Goal: Task Accomplishment & Management: Use online tool/utility

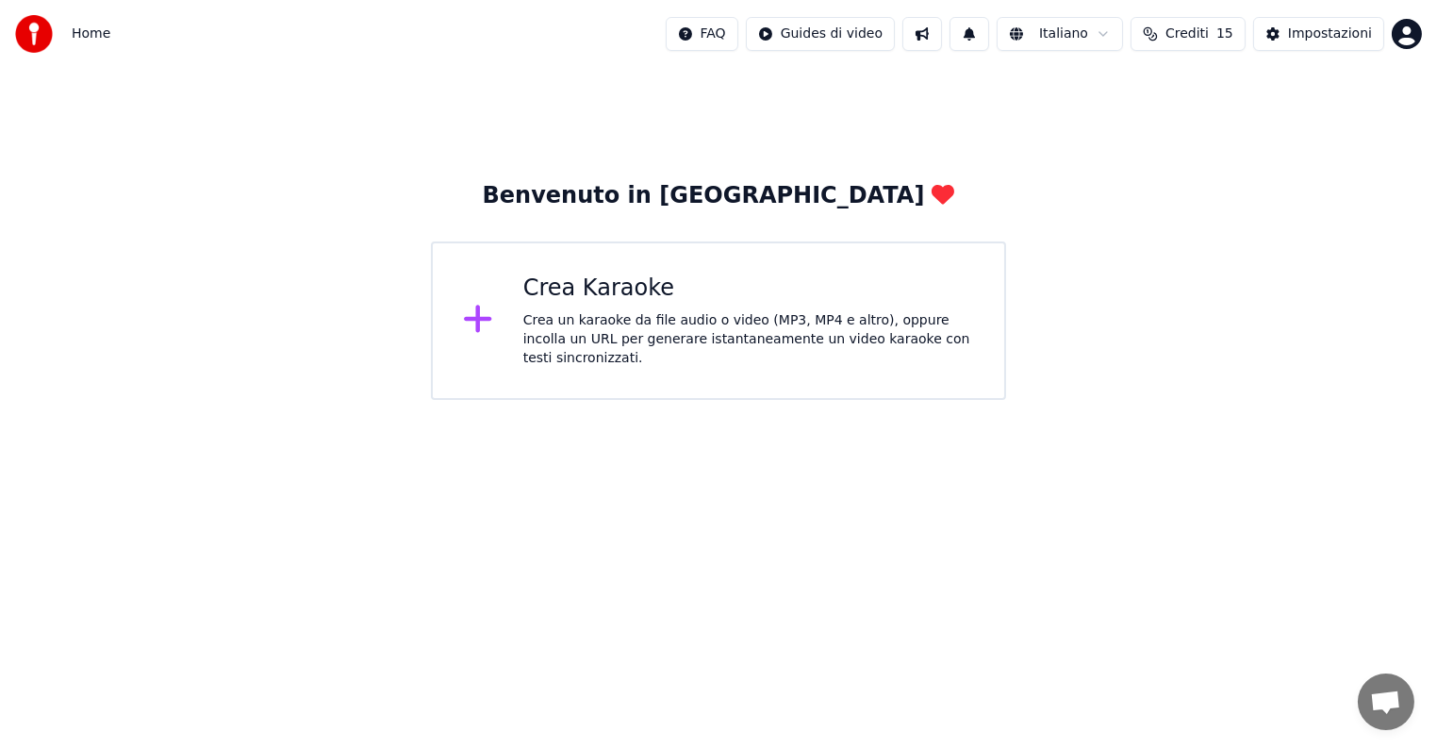
click at [625, 300] on div "Crea Karaoke" at bounding box center [748, 288] width 451 height 30
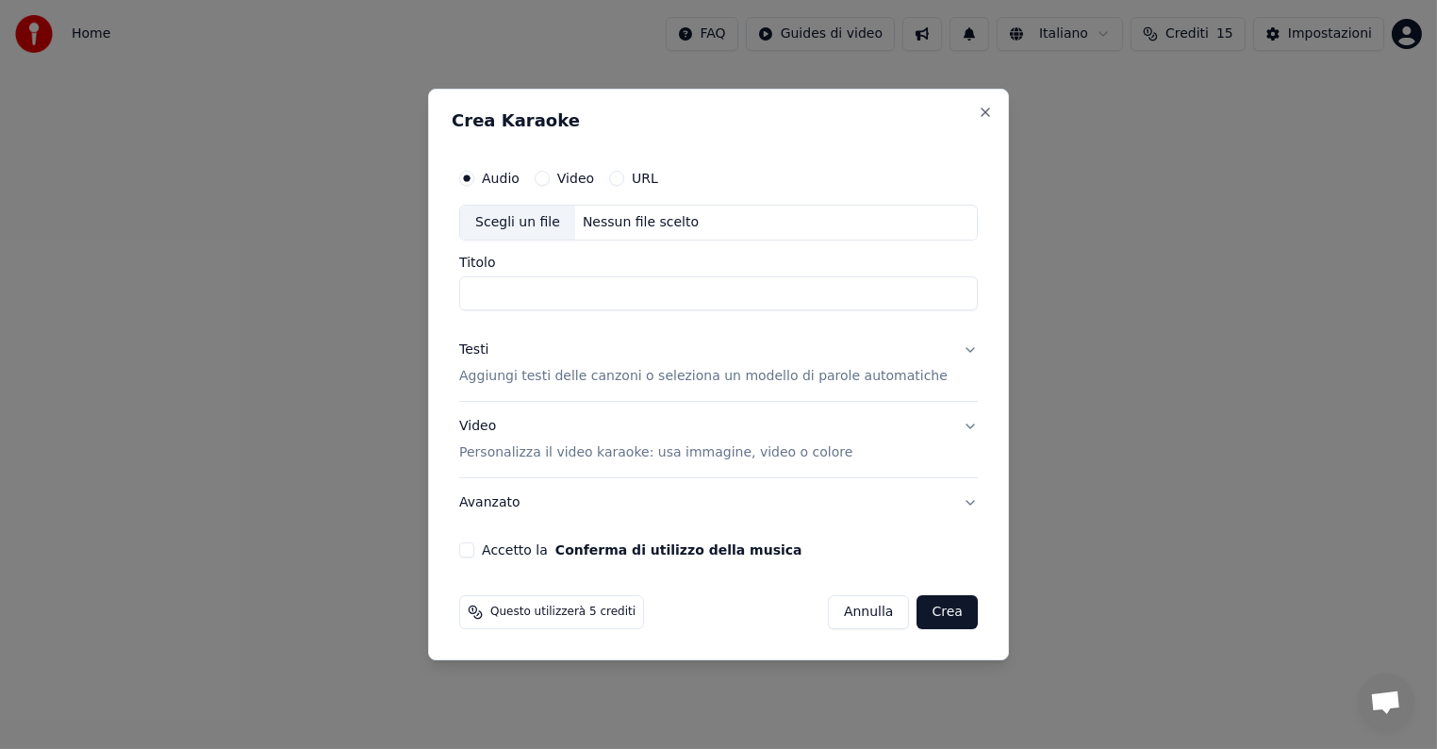
click at [554, 224] on div "Scegli un file" at bounding box center [517, 223] width 115 height 34
click at [550, 177] on button "Video" at bounding box center [542, 178] width 15 height 15
click at [554, 221] on div "Scegli un file" at bounding box center [517, 223] width 115 height 34
type input "**********"
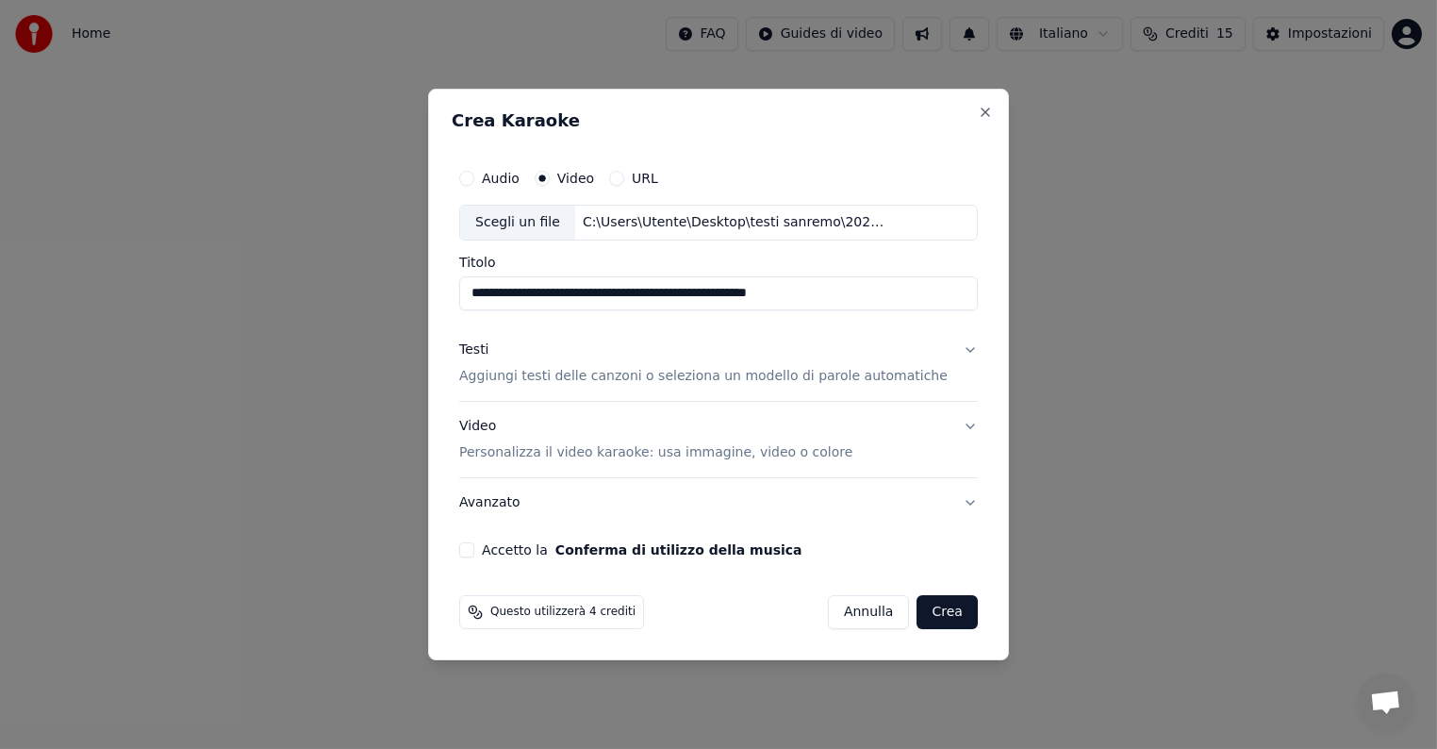
click at [626, 374] on p "Aggiungi testi delle canzoni o seleziona un modello di parole automatiche" at bounding box center [703, 376] width 488 height 19
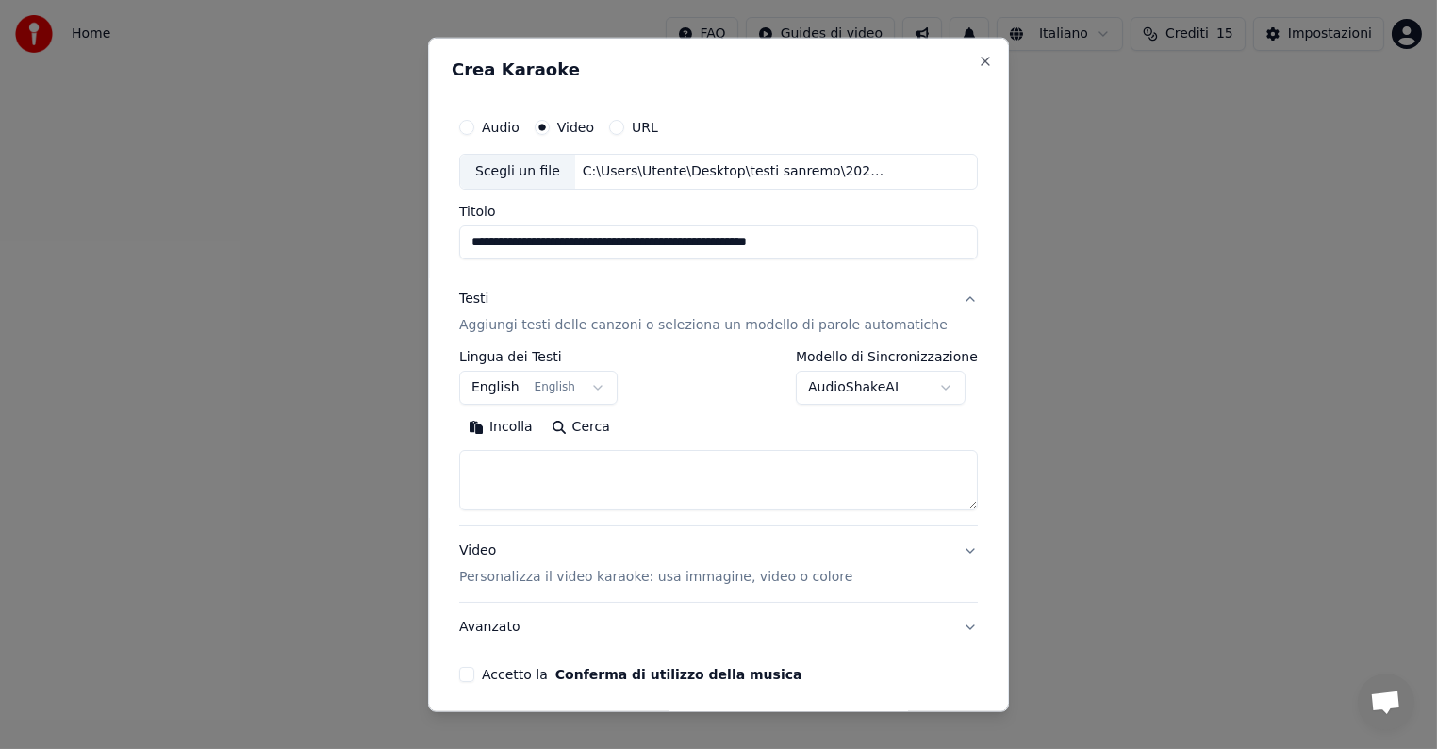
click at [602, 387] on button "English English" at bounding box center [538, 388] width 158 height 34
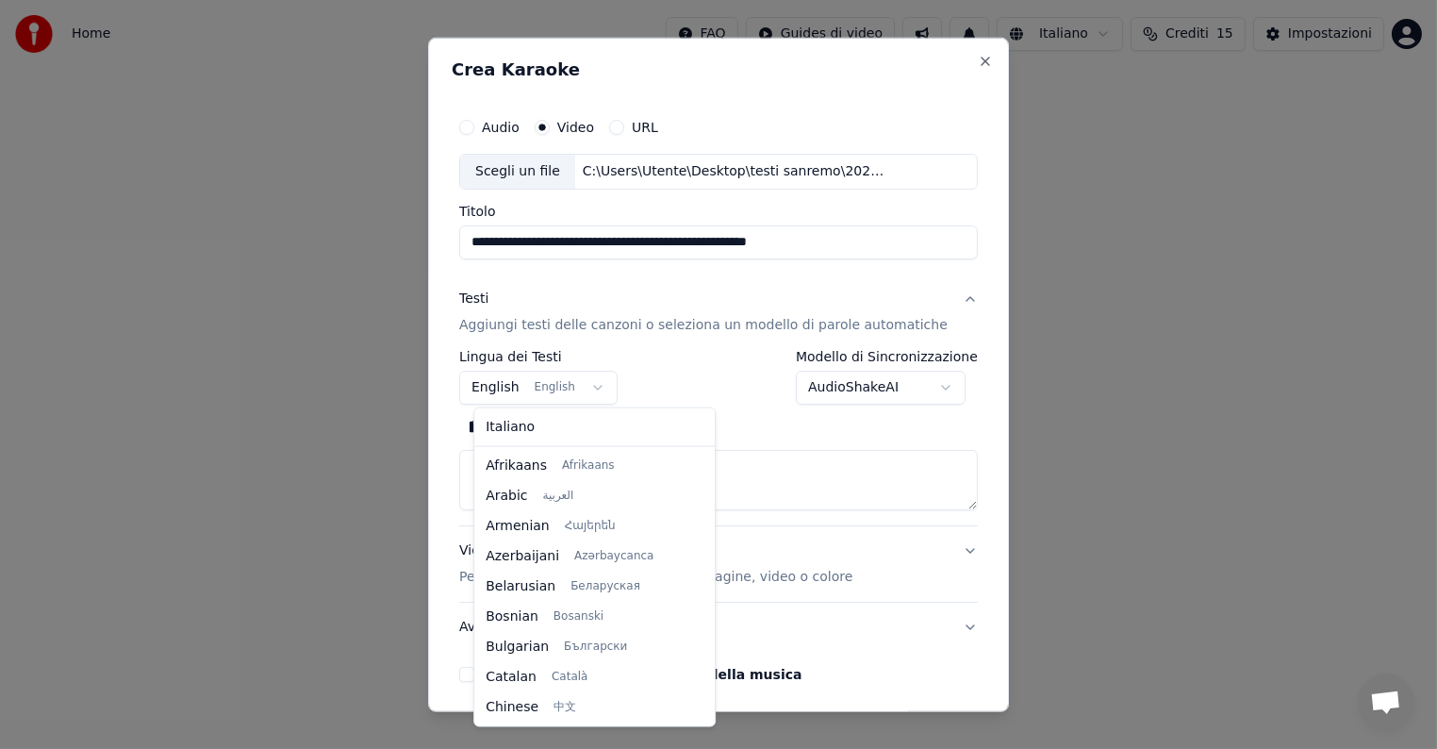
scroll to position [150, 0]
select select "**"
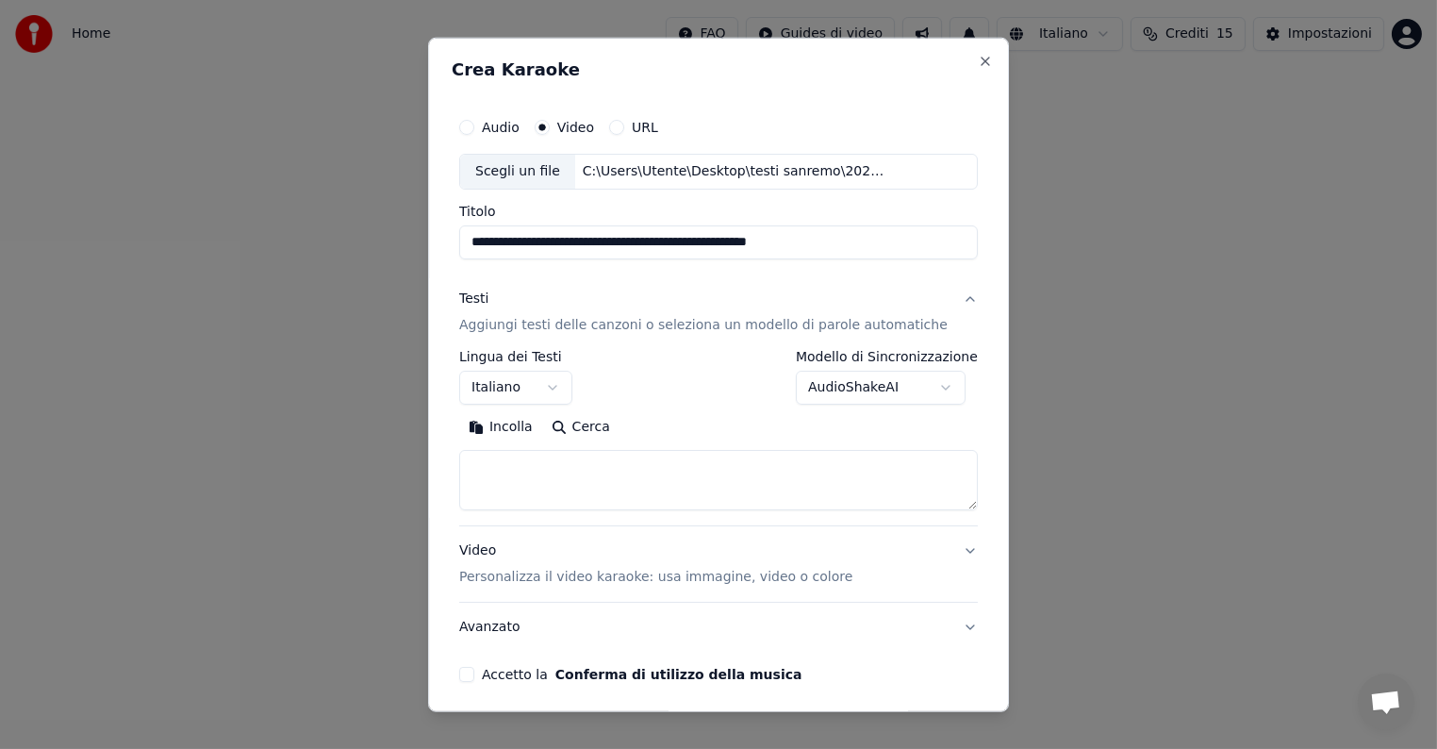
click at [518, 459] on textarea at bounding box center [718, 480] width 519 height 60
paste textarea "**********"
type textarea "**********"
click at [474, 674] on button "Accetto la Conferma di utilizzo della musica" at bounding box center [466, 674] width 15 height 15
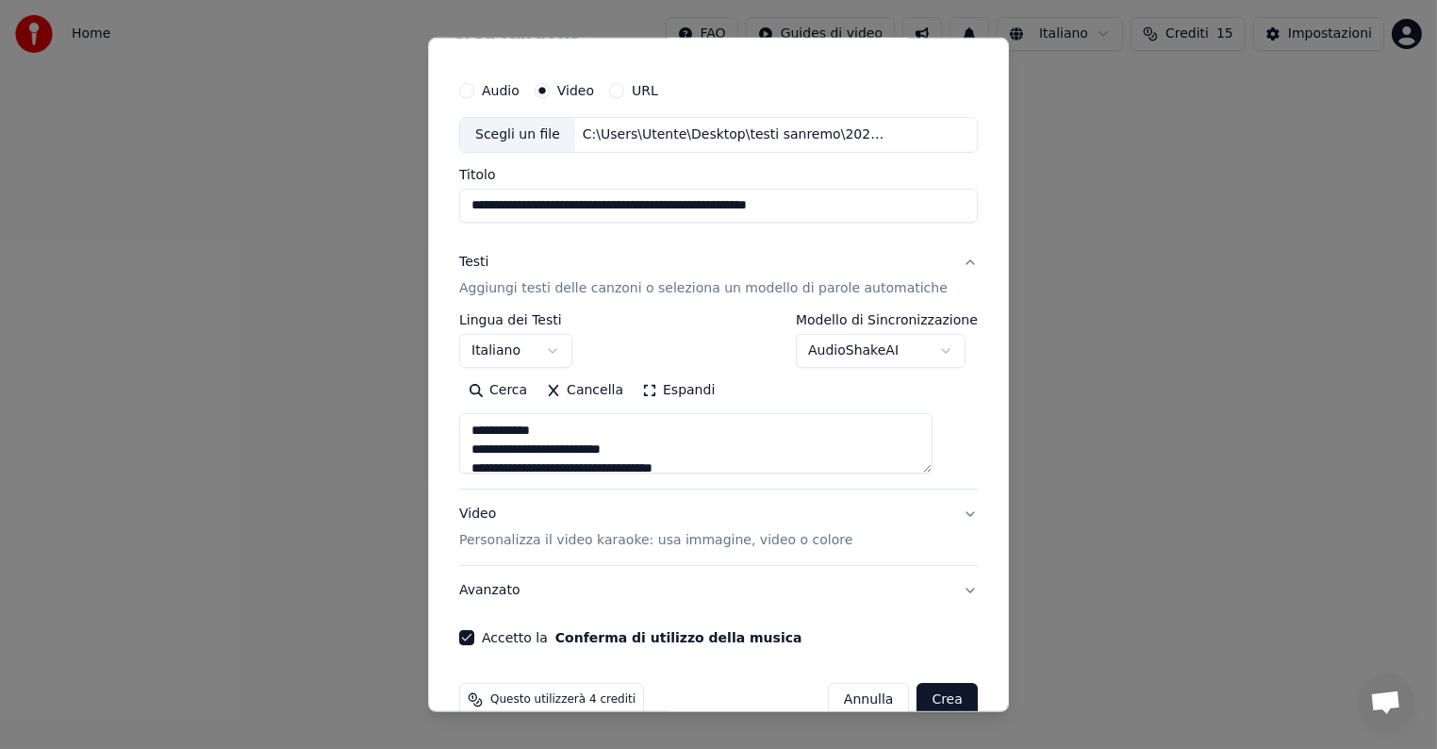
scroll to position [71, 0]
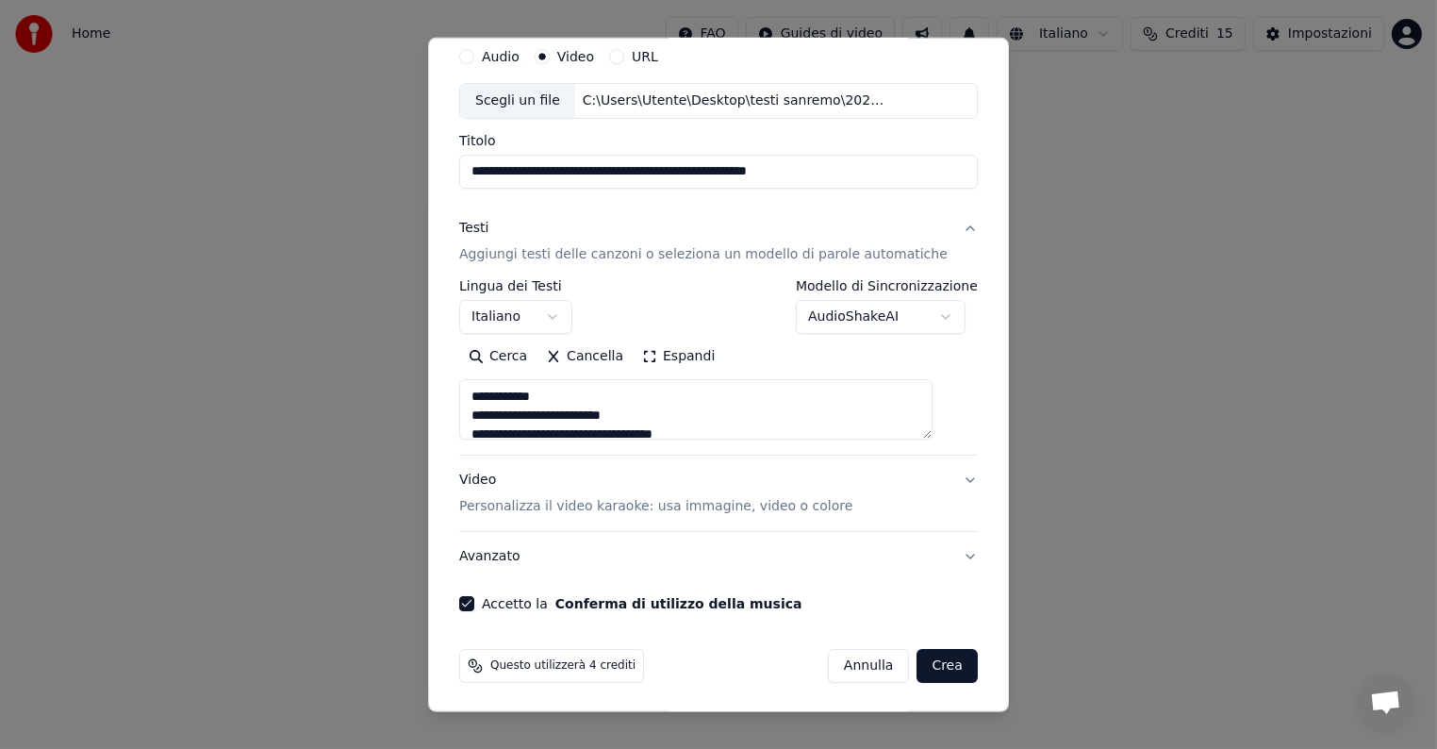
click at [920, 662] on button "Crea" at bounding box center [948, 666] width 60 height 34
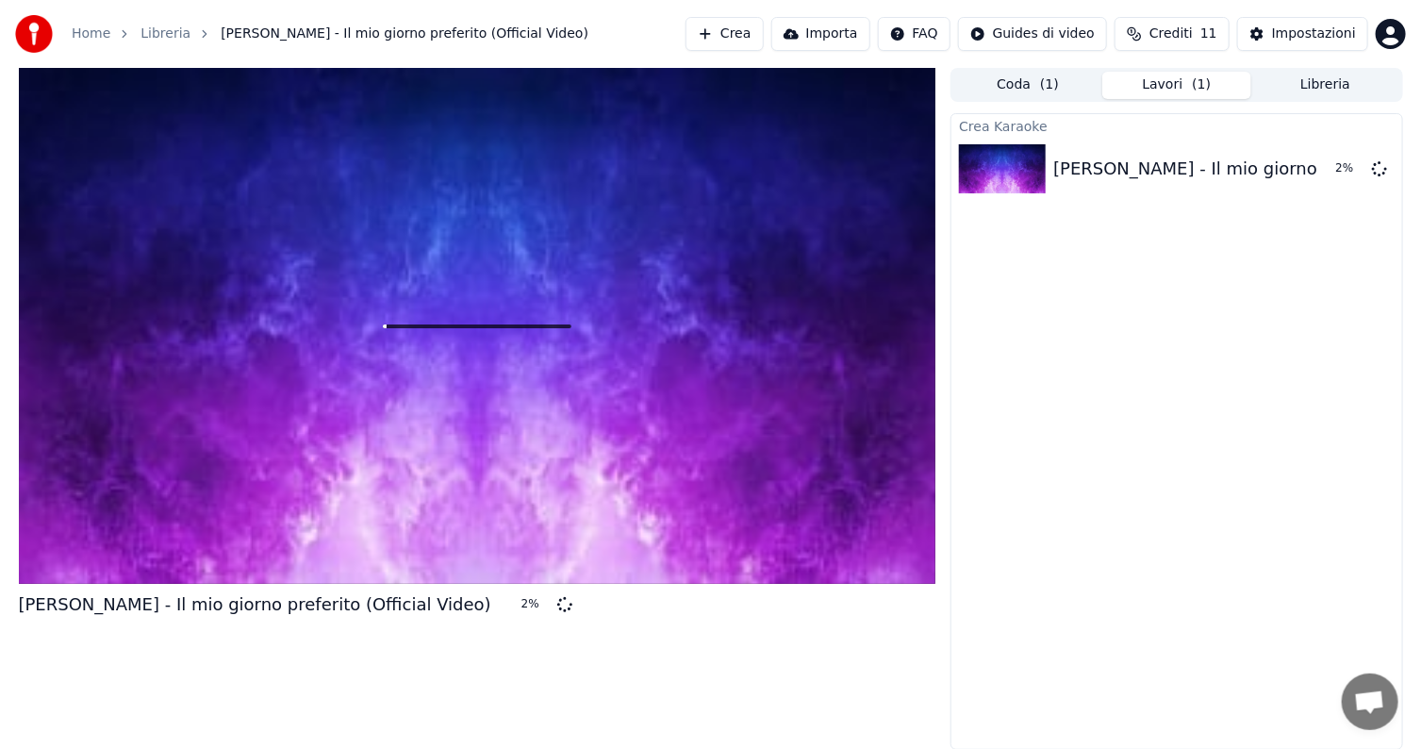
click at [373, 466] on div at bounding box center [478, 326] width 918 height 516
click at [1379, 166] on icon at bounding box center [1379, 167] width 15 height 15
click at [477, 325] on icon at bounding box center [477, 326] width 60 height 60
click at [1380, 168] on icon at bounding box center [1379, 167] width 15 height 15
click at [88, 38] on link "Home" at bounding box center [91, 34] width 39 height 19
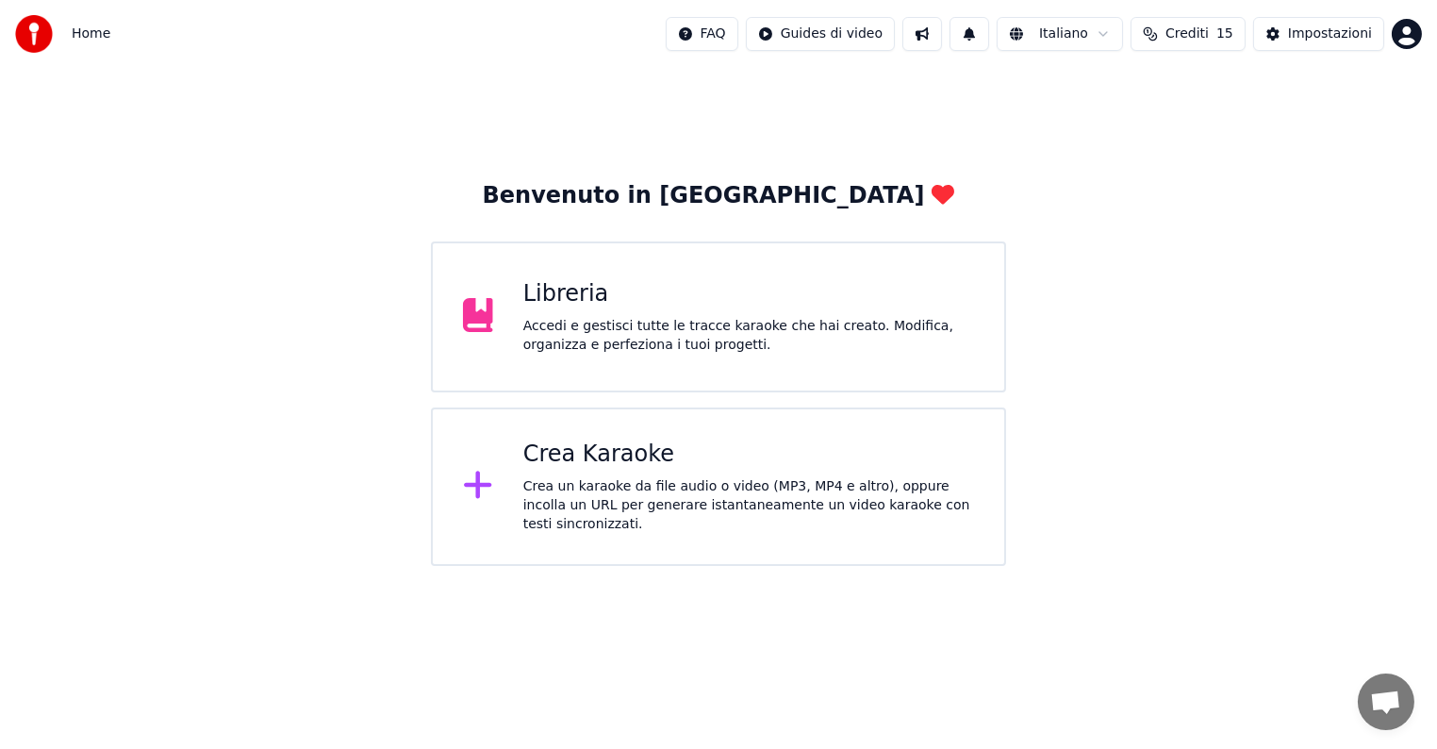
click at [565, 461] on div "Crea Karaoke" at bounding box center [748, 454] width 451 height 30
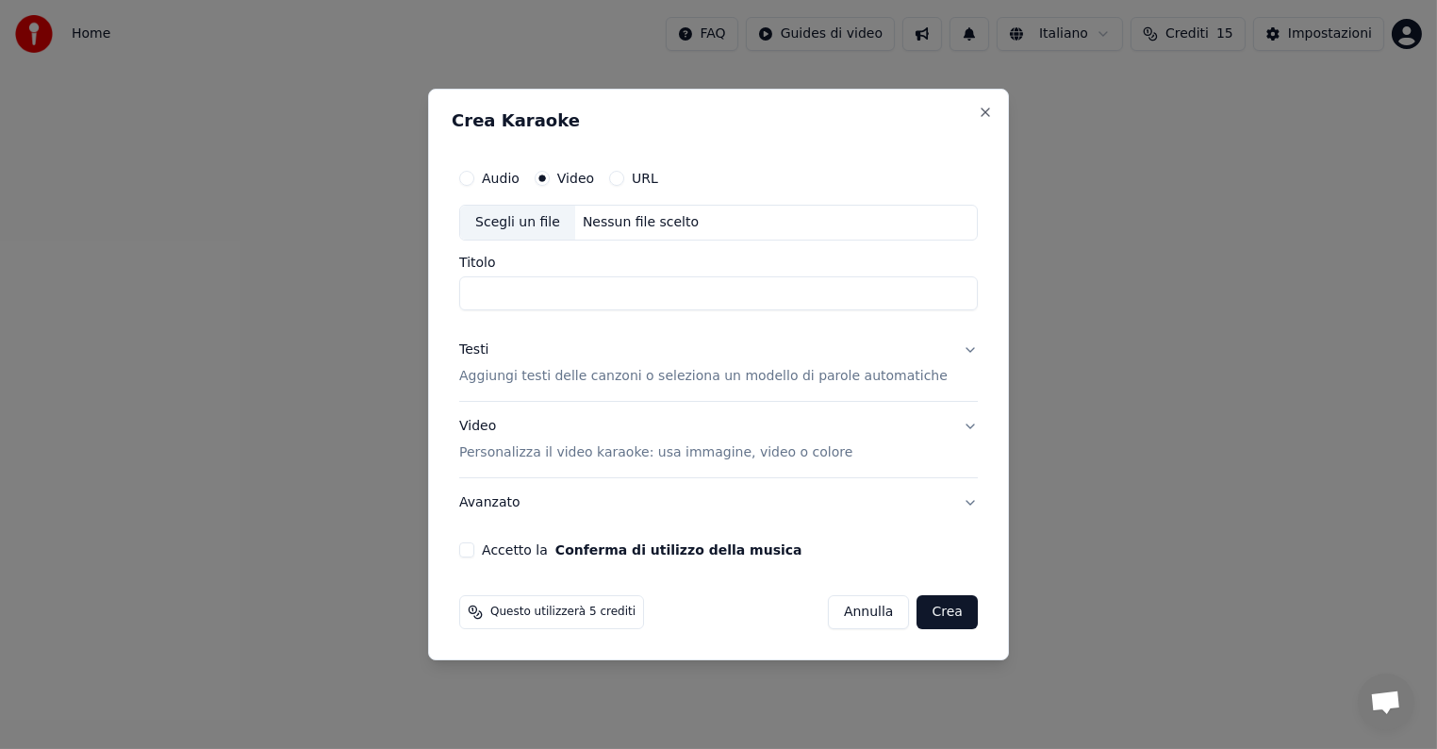
click at [536, 227] on div "Scegli un file" at bounding box center [517, 223] width 115 height 34
type input "**********"
click at [506, 374] on p "Aggiungi testi delle canzoni o seleziona un modello di parole automatiche" at bounding box center [703, 376] width 488 height 19
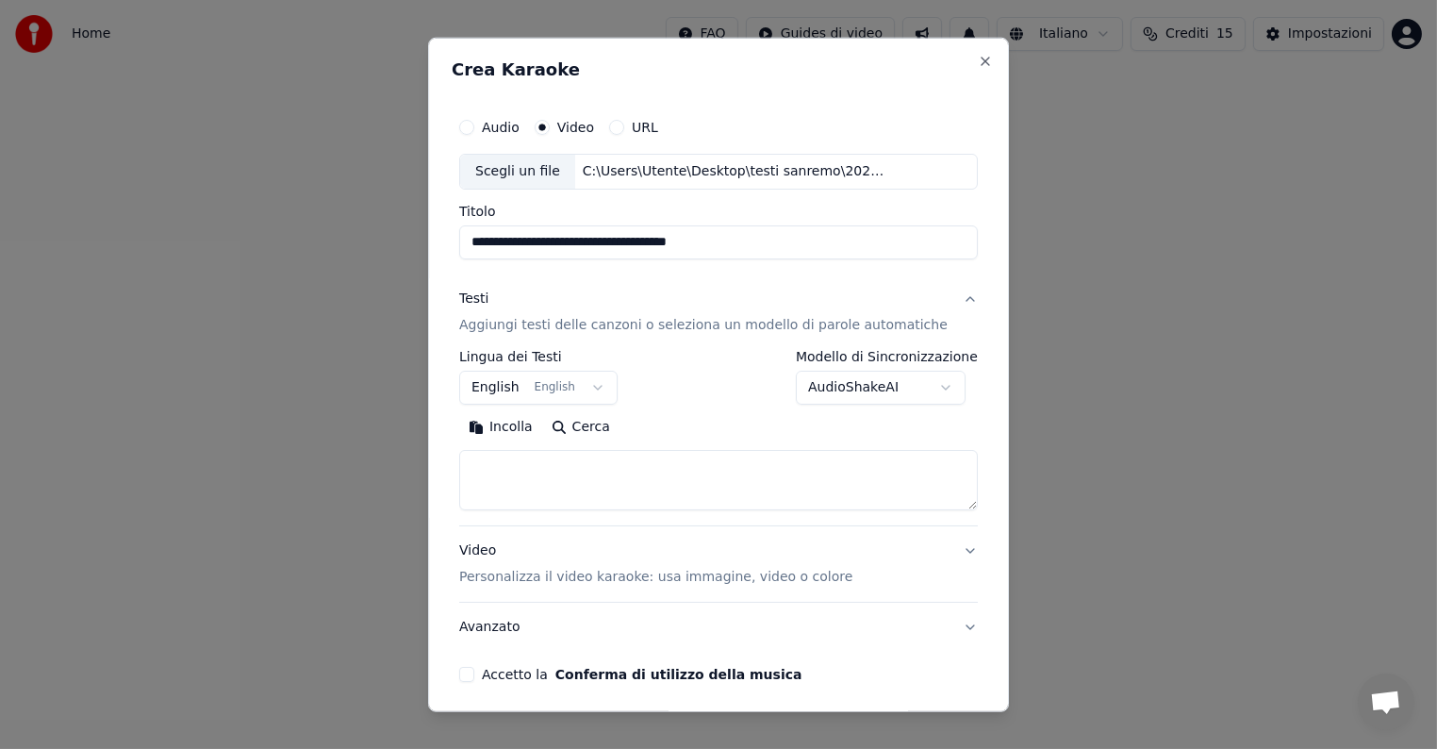
click at [601, 382] on body "**********" at bounding box center [718, 283] width 1437 height 566
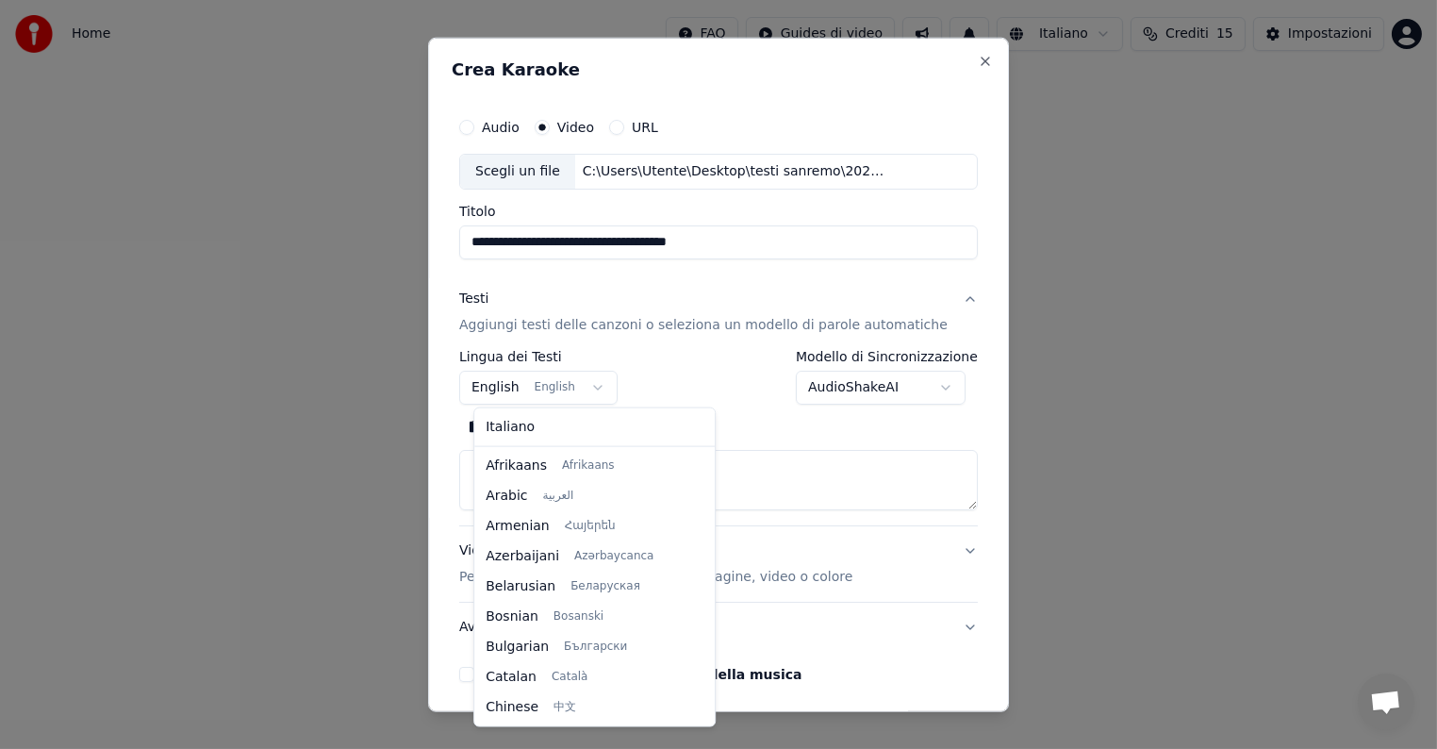
scroll to position [150, 0]
select select "**"
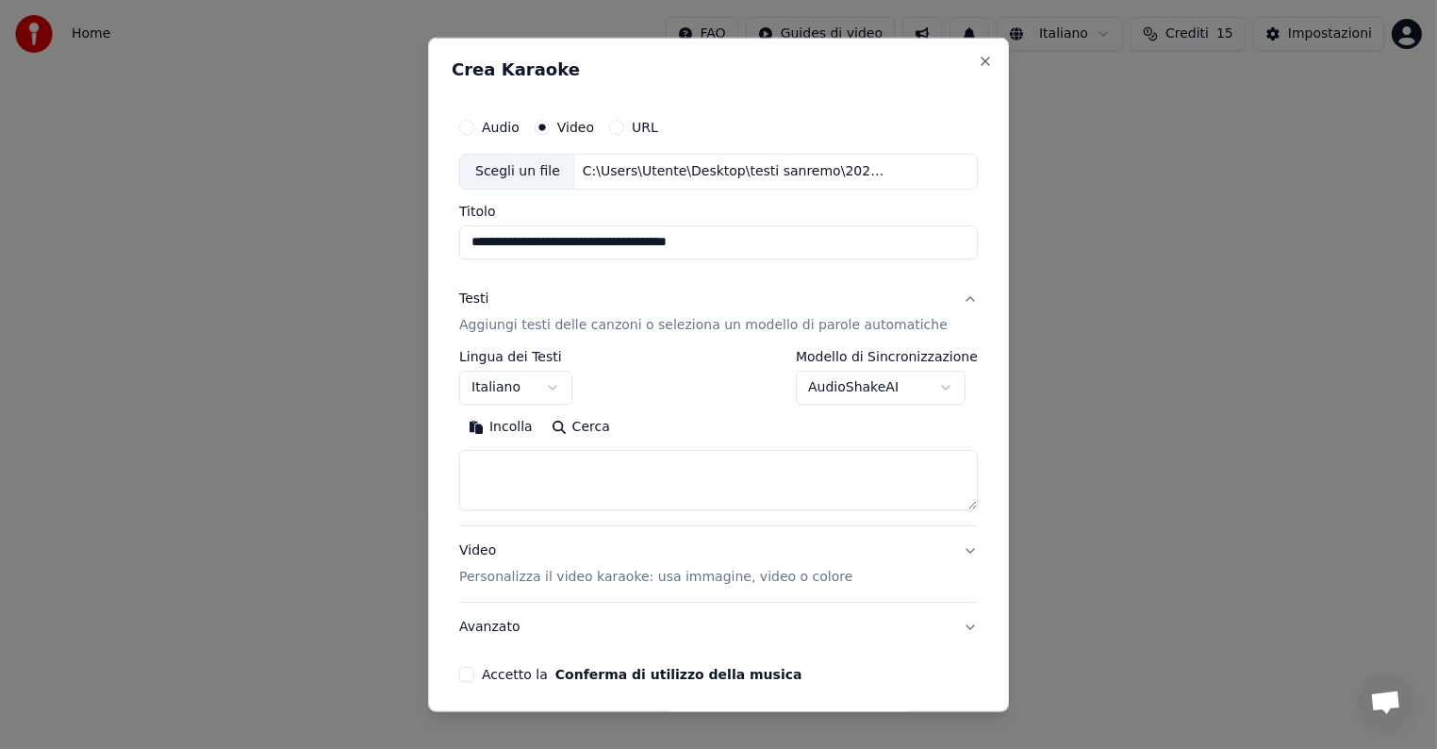
paste textarea "**********"
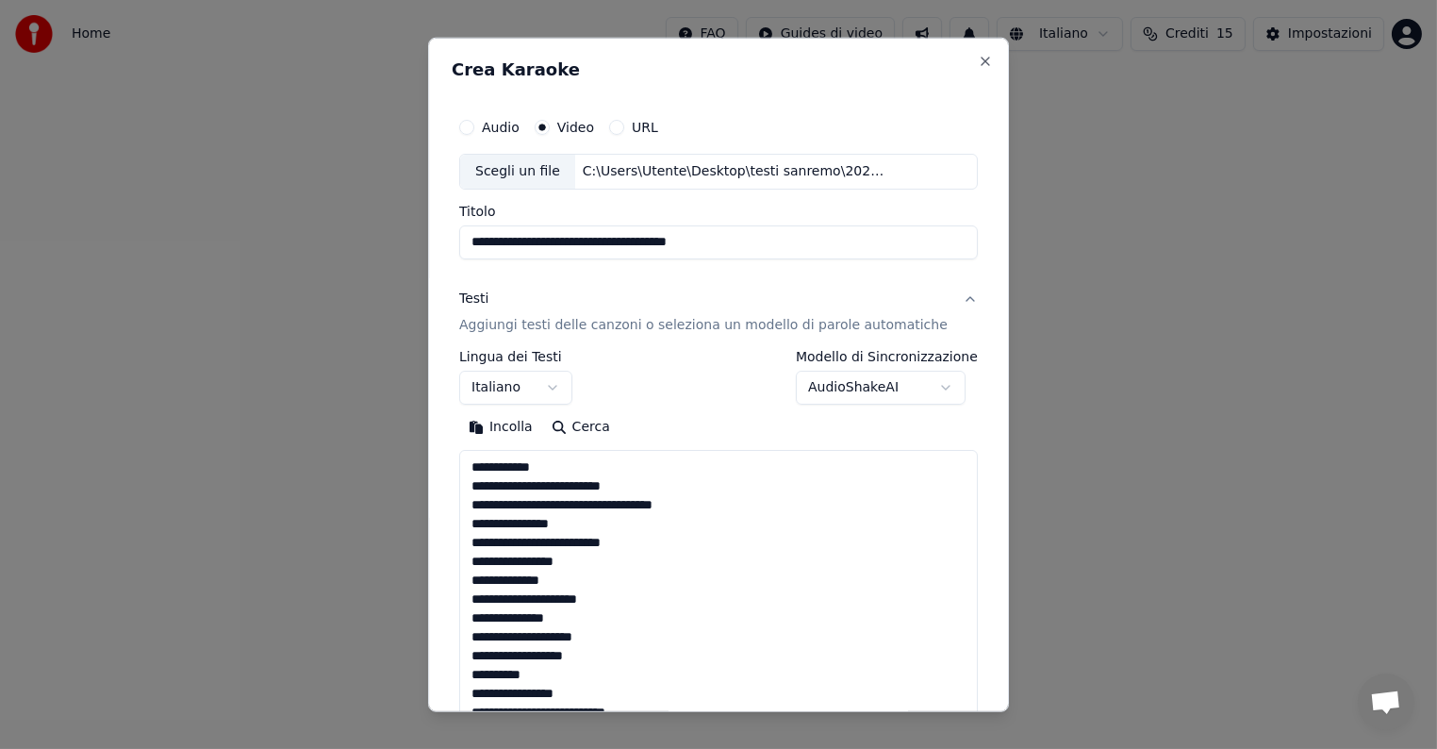
scroll to position [1285, 0]
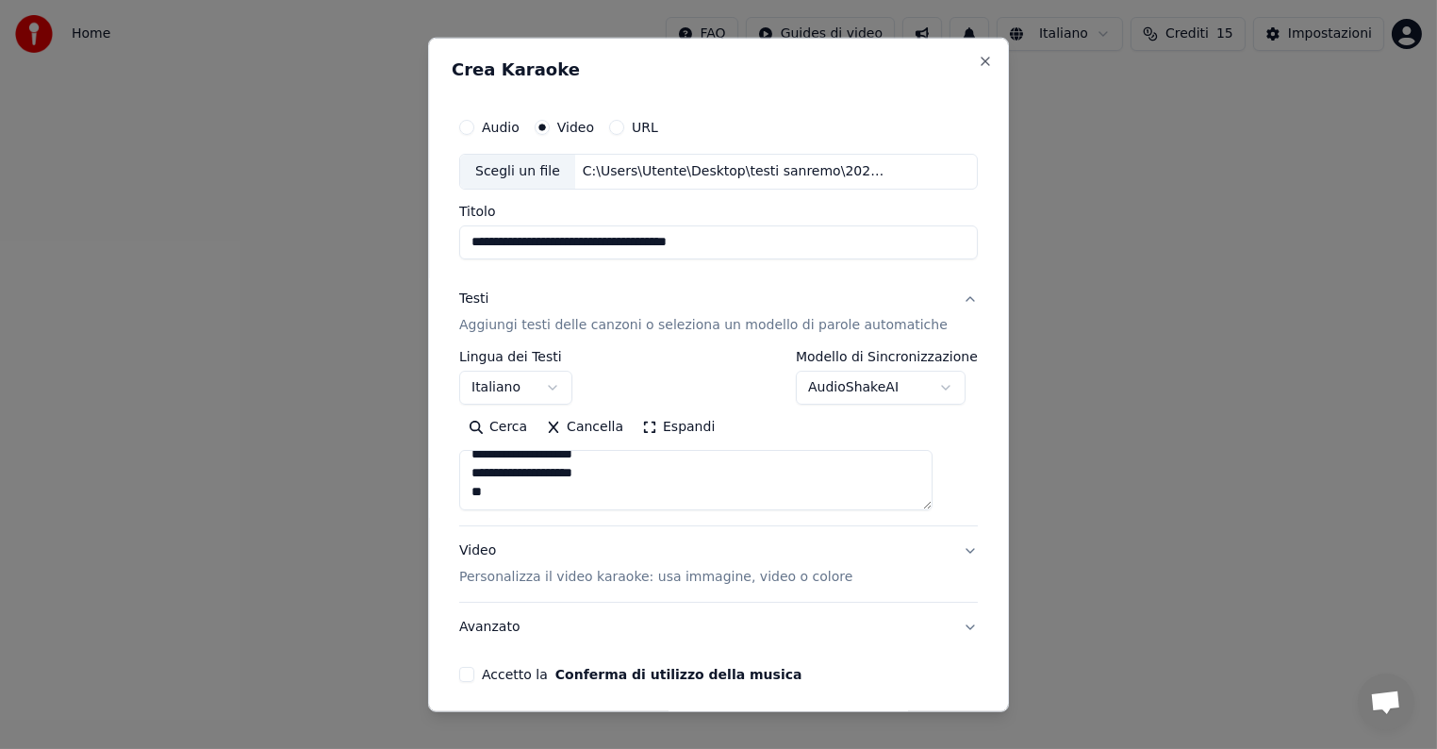
type textarea "**********"
click at [617, 578] on p "Personalizza il video karaoke: usa immagine, video o colore" at bounding box center [655, 577] width 393 height 19
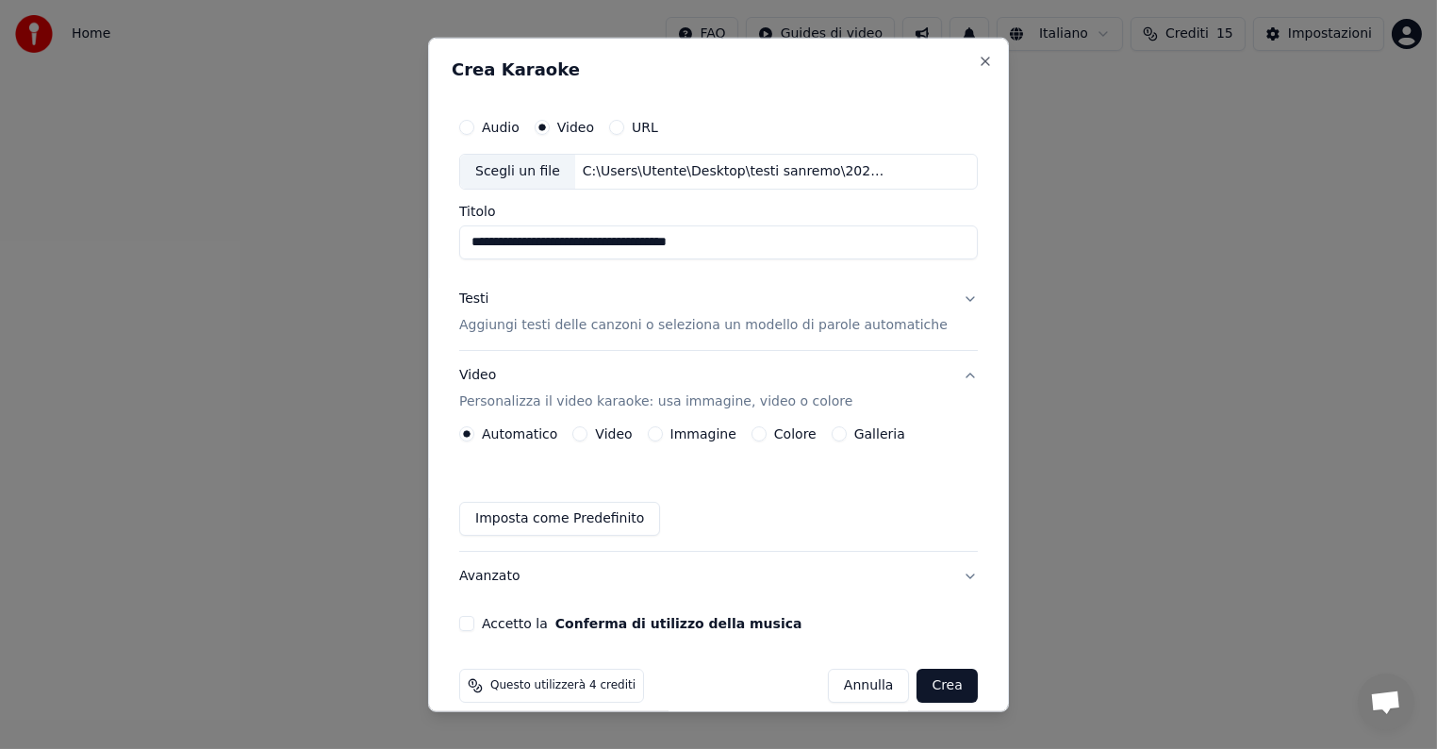
click at [587, 430] on button "Video" at bounding box center [579, 433] width 15 height 15
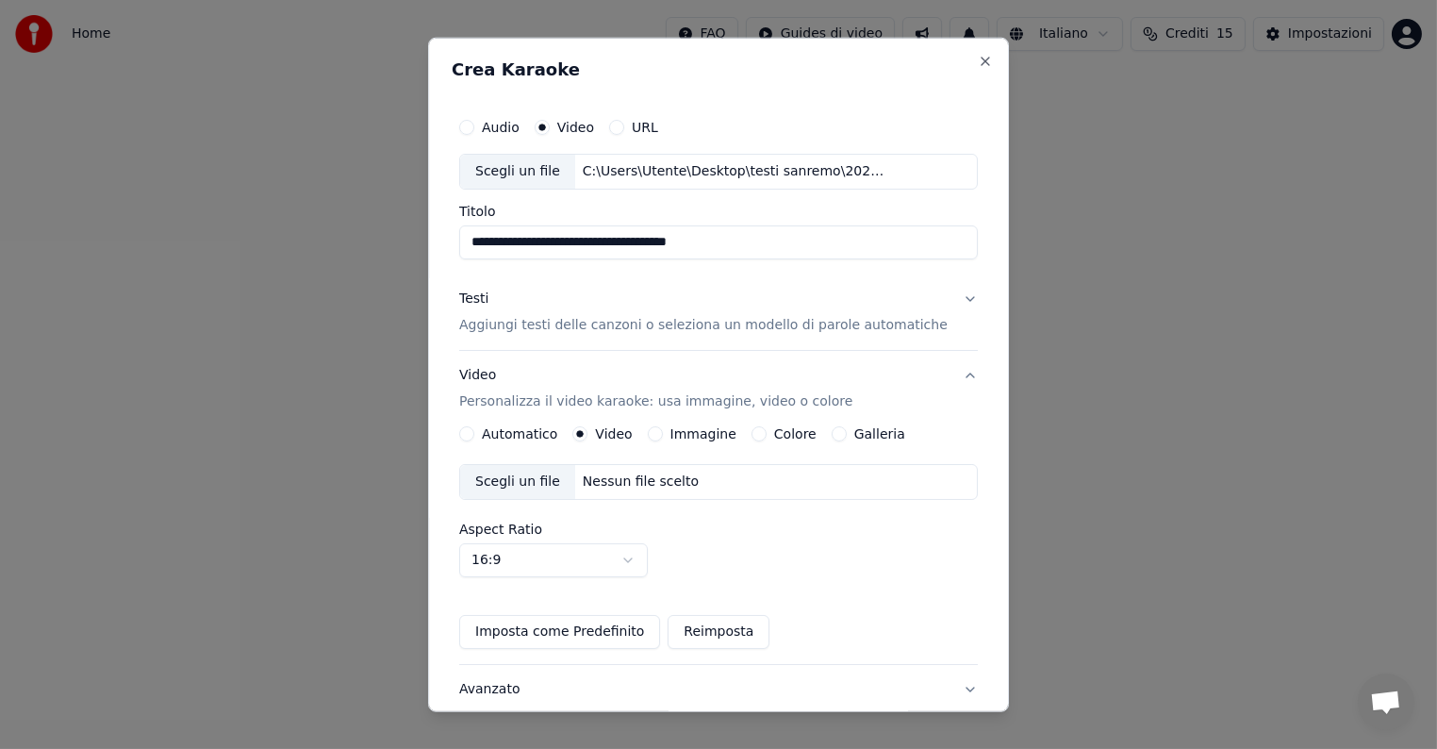
click at [535, 482] on div "Scegli un file" at bounding box center [517, 482] width 115 height 34
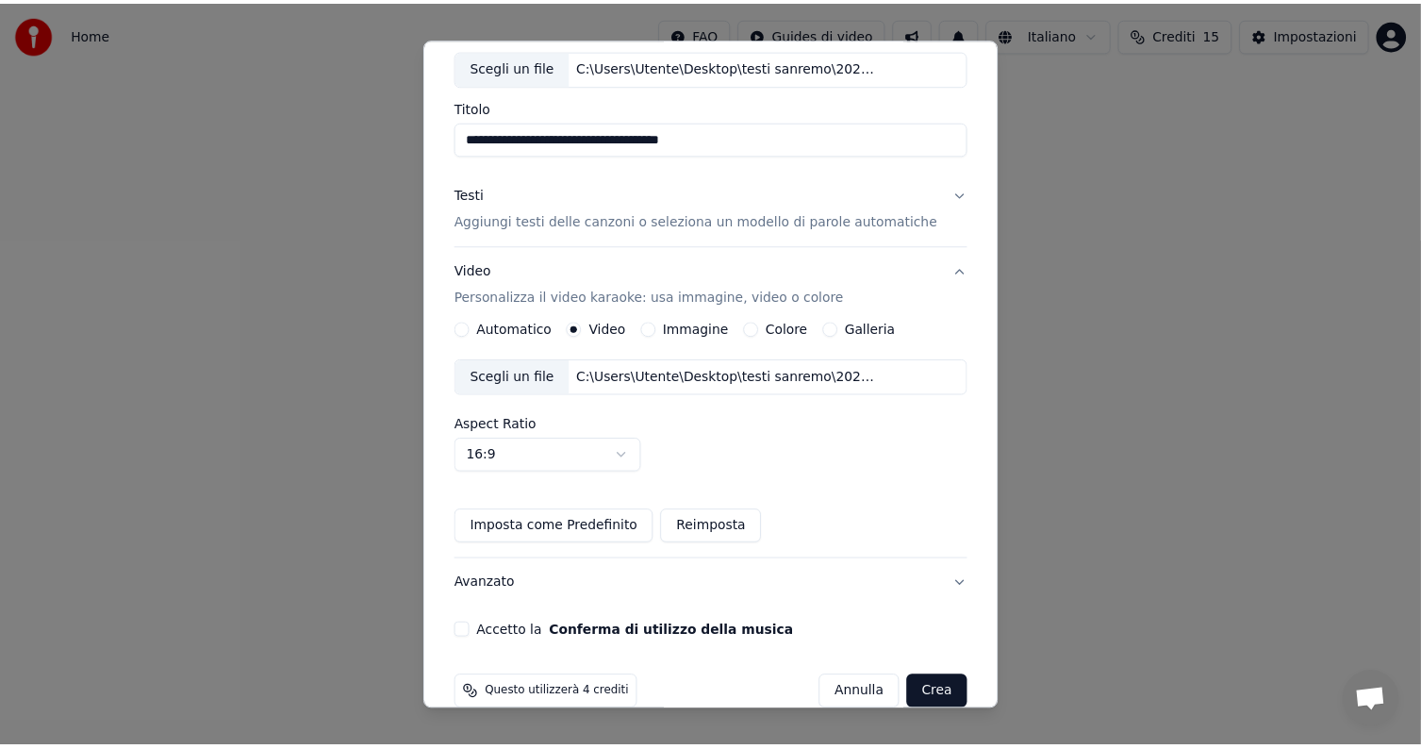
scroll to position [133, 0]
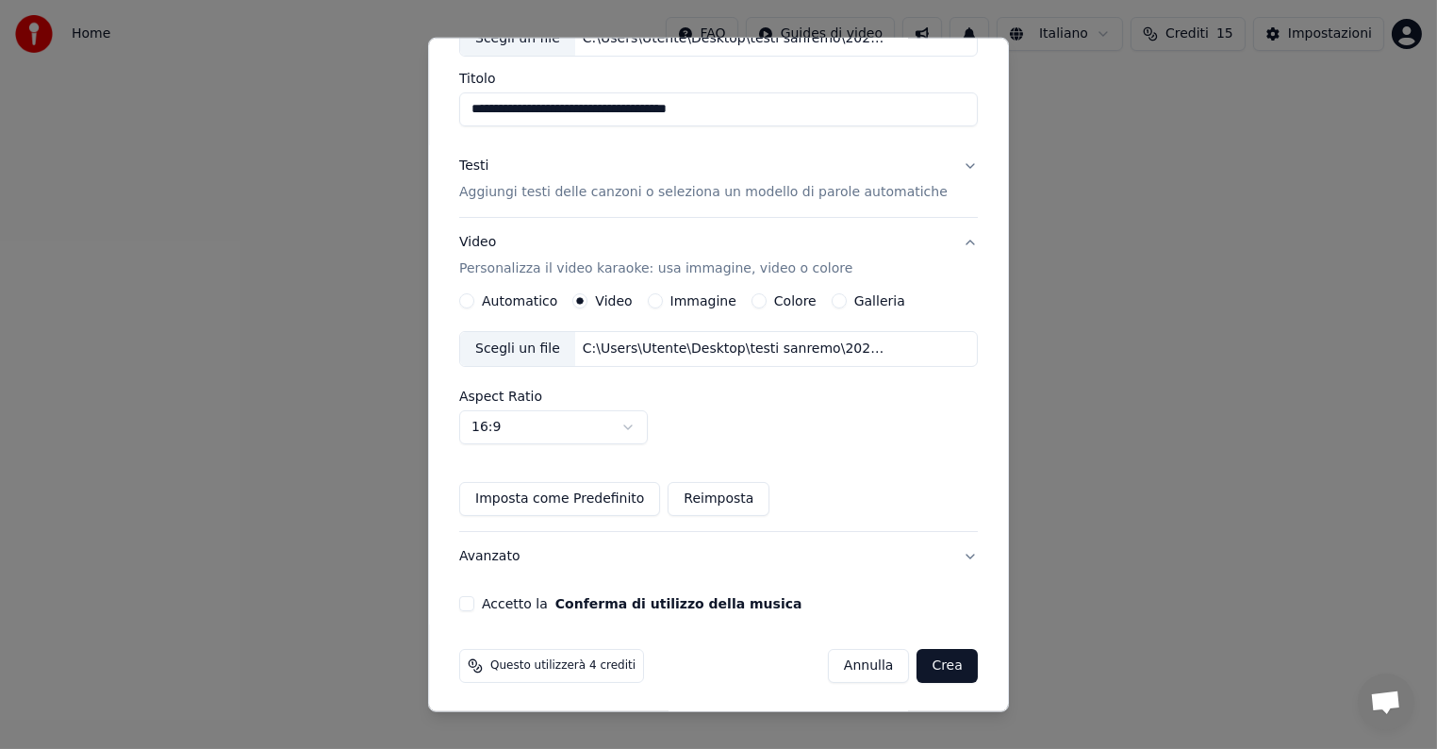
click at [474, 601] on button "Accetto la Conferma di utilizzo della musica" at bounding box center [466, 603] width 15 height 15
click at [918, 662] on button "Crea" at bounding box center [948, 666] width 60 height 34
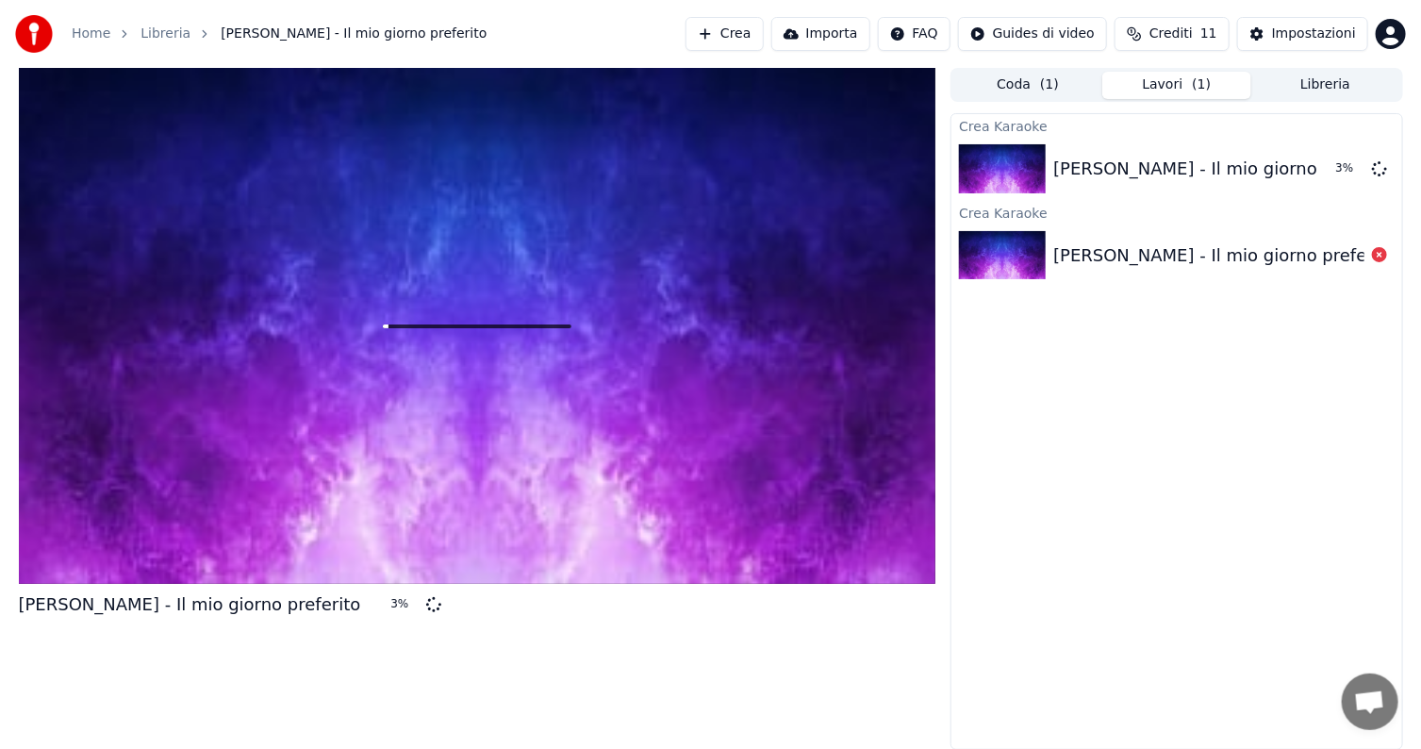
click at [1168, 87] on button "Lavori ( 1 )" at bounding box center [1176, 85] width 149 height 27
click at [1039, 87] on button "Coda ( 1 )" at bounding box center [1027, 85] width 149 height 27
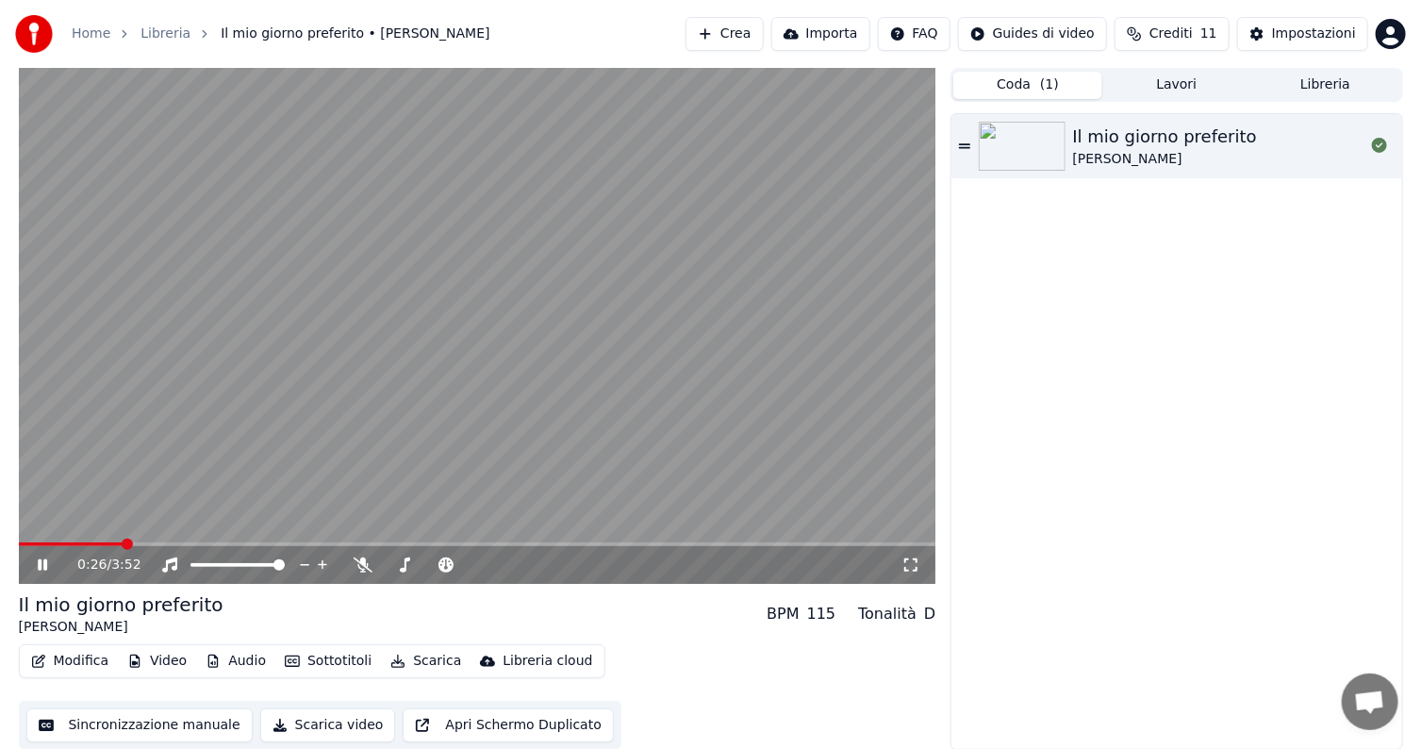
click at [842, 40] on button "Importa" at bounding box center [820, 34] width 99 height 34
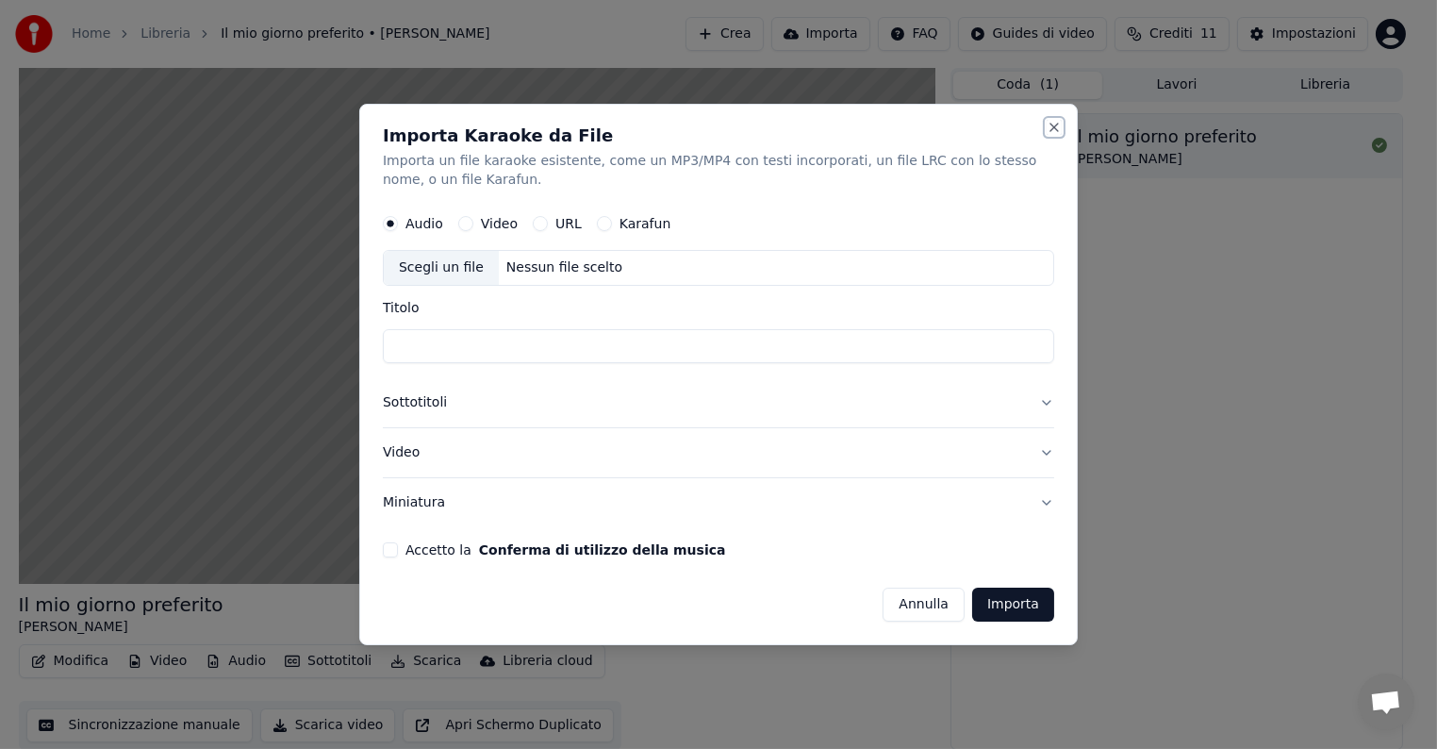
click at [1051, 125] on button "Close" at bounding box center [1054, 127] width 15 height 15
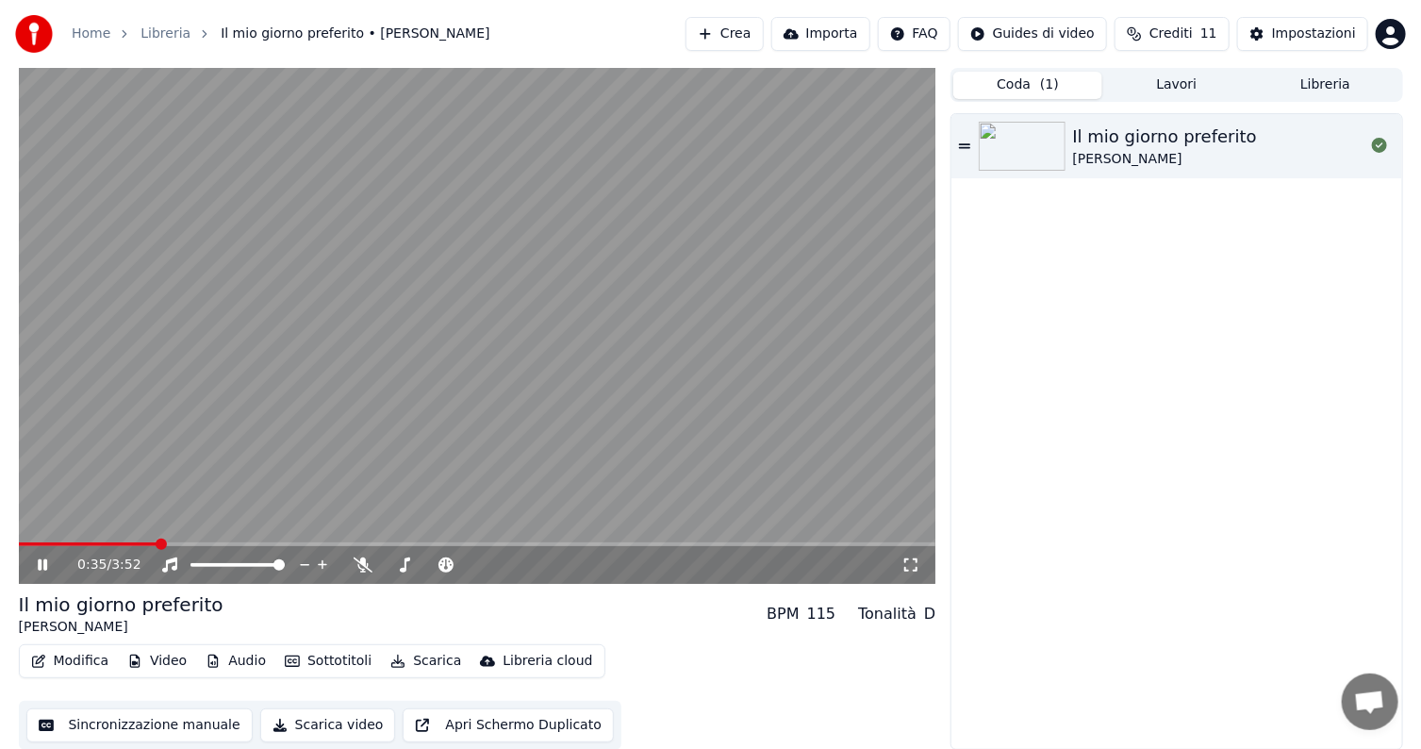
click at [413, 661] on button "Scarica" at bounding box center [426, 661] width 86 height 26
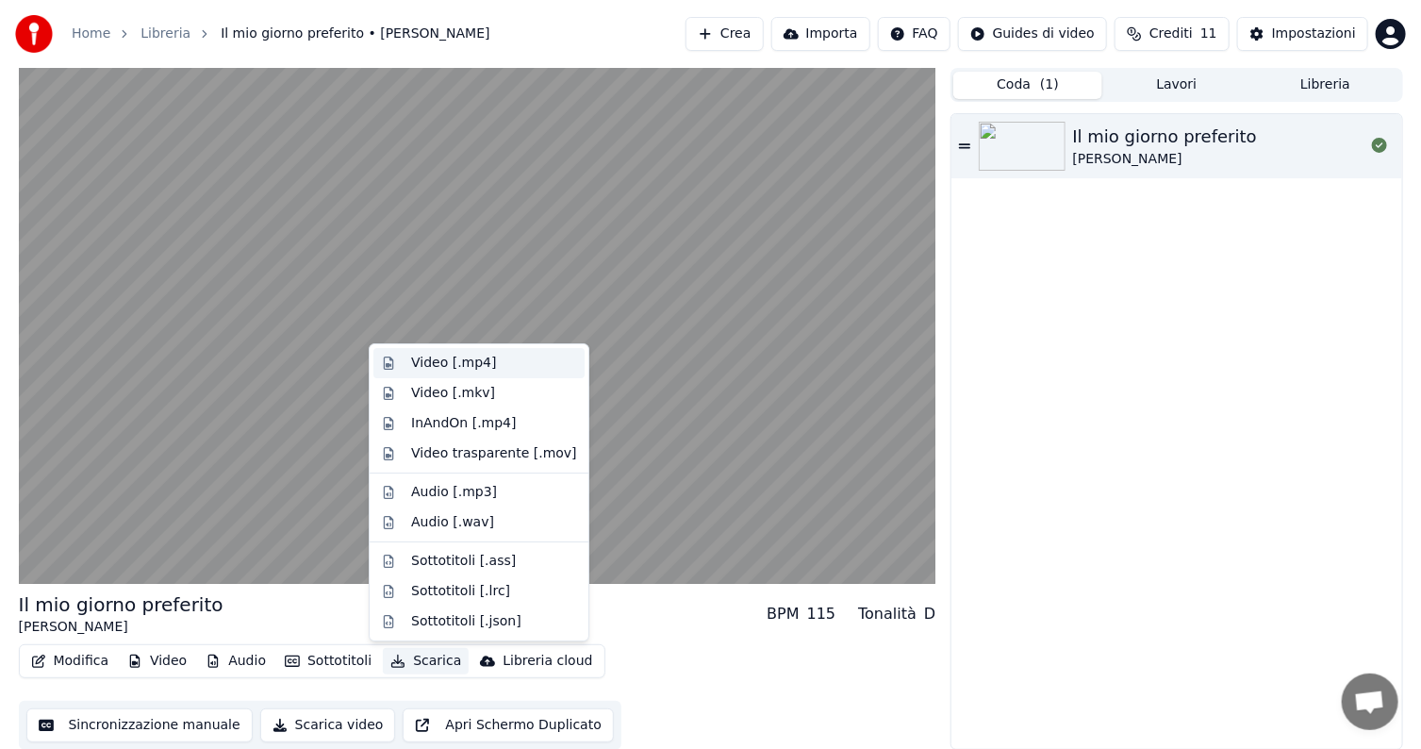
click at [430, 363] on div "Video [.mp4]" at bounding box center [453, 363] width 85 height 19
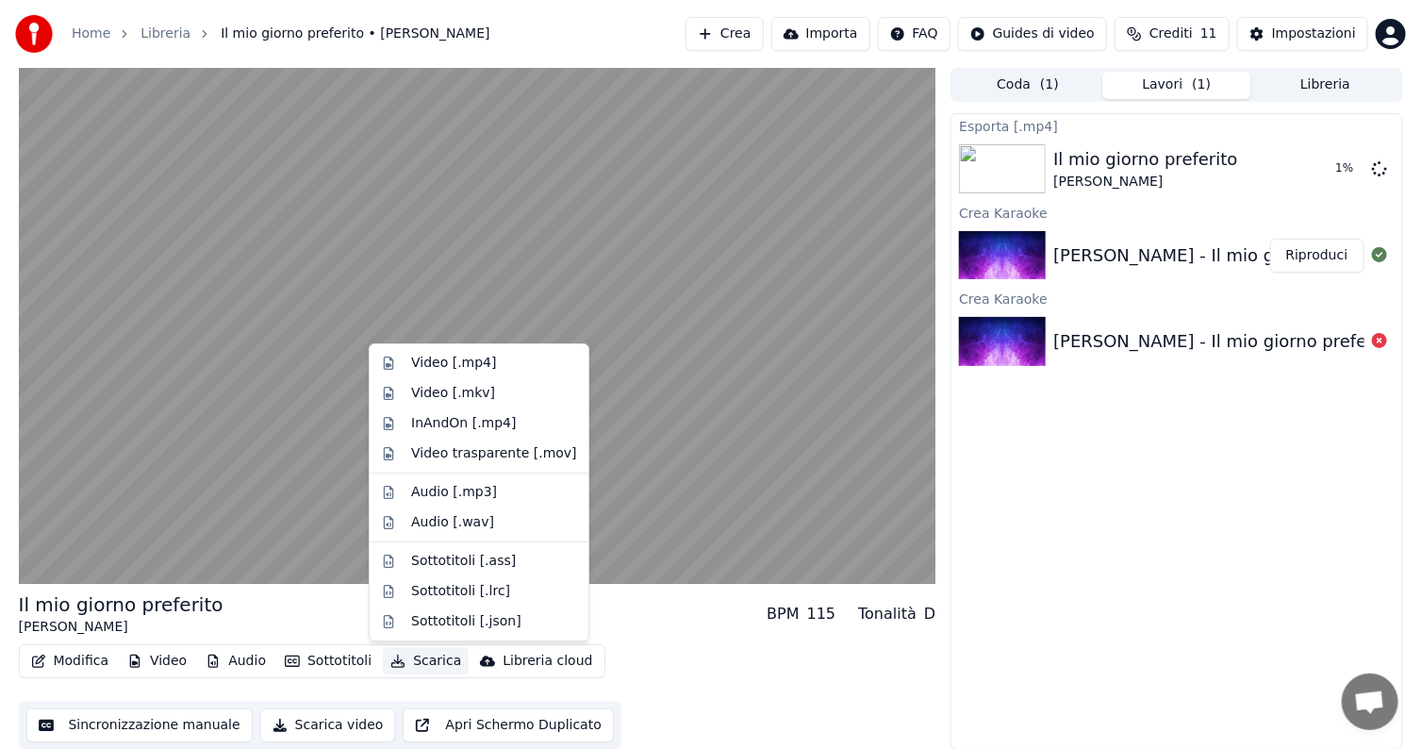
click at [405, 663] on button "Scarica" at bounding box center [426, 661] width 86 height 26
click at [430, 488] on div "Audio [.mp3]" at bounding box center [454, 492] width 86 height 19
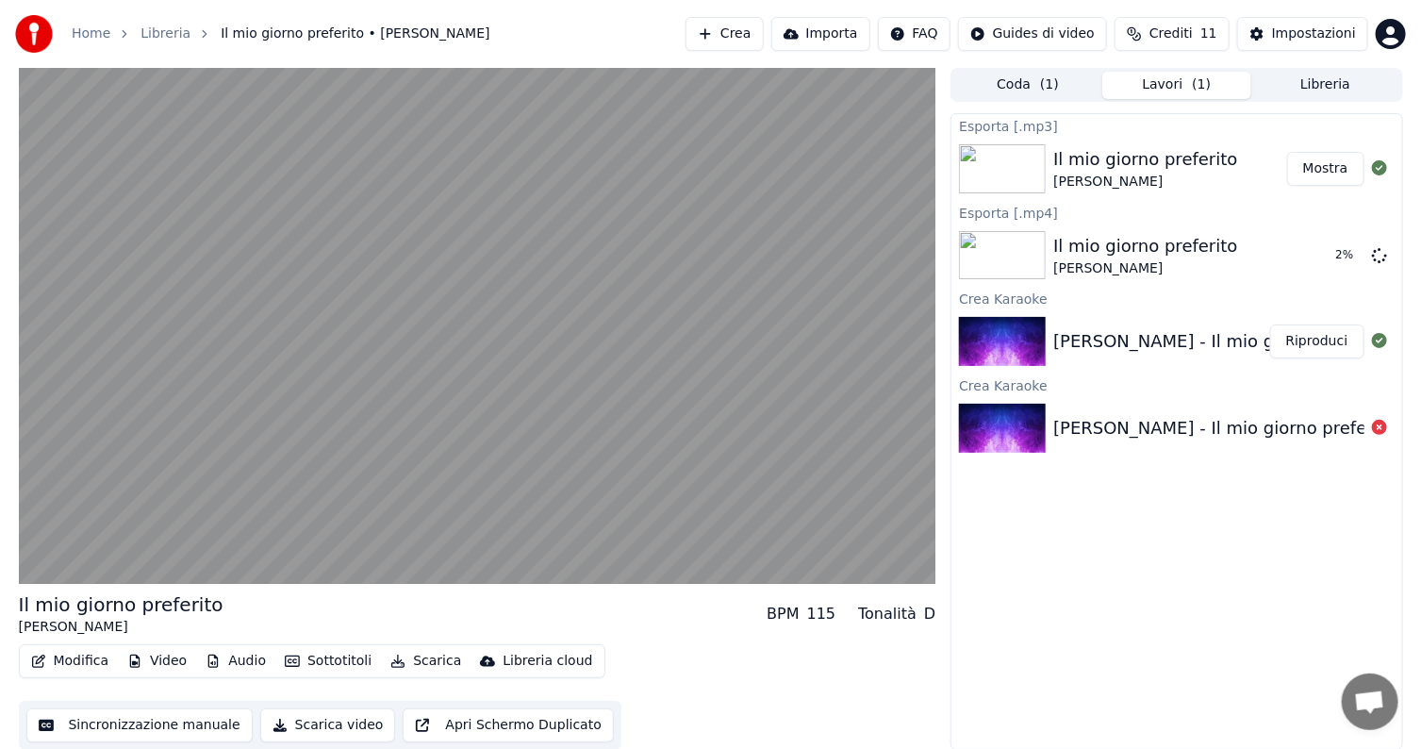
click at [1325, 168] on button "Mostra" at bounding box center [1325, 169] width 77 height 34
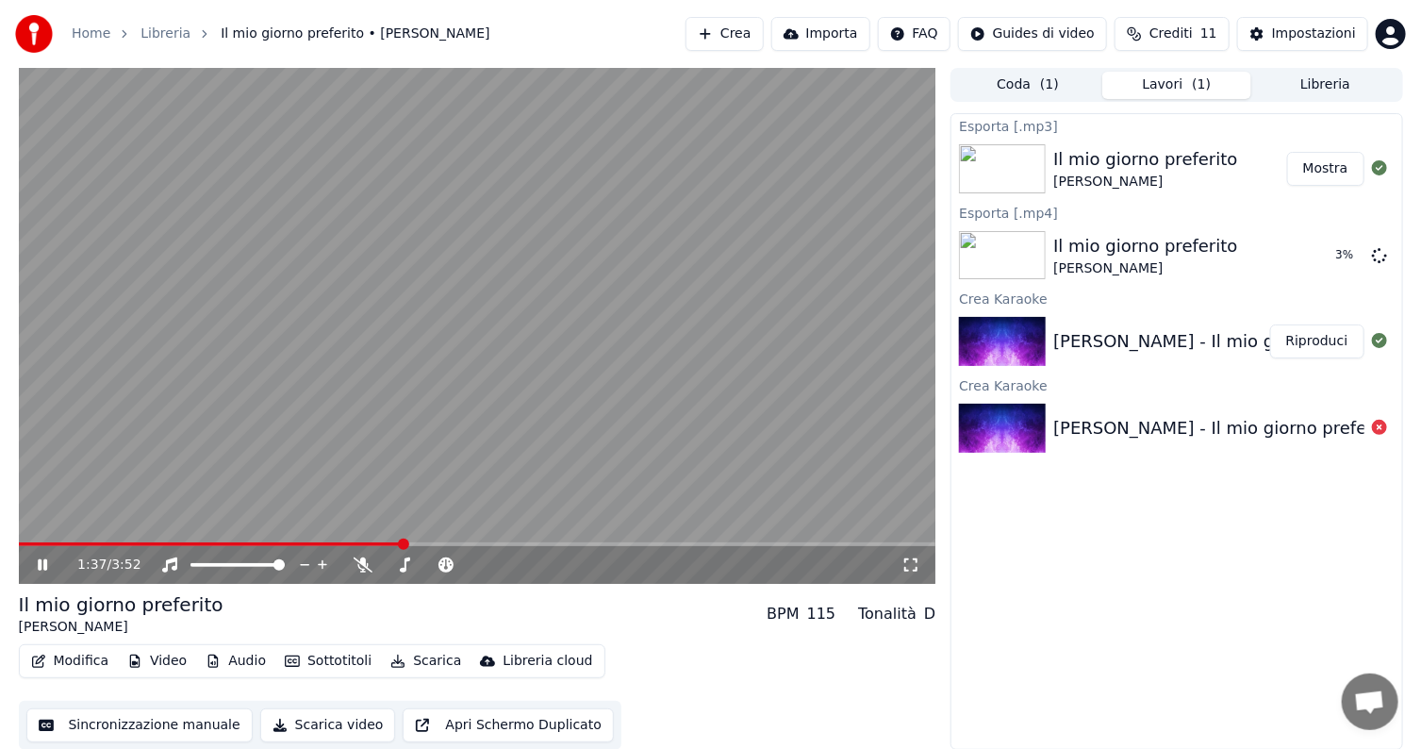
click at [40, 560] on icon at bounding box center [42, 564] width 9 height 11
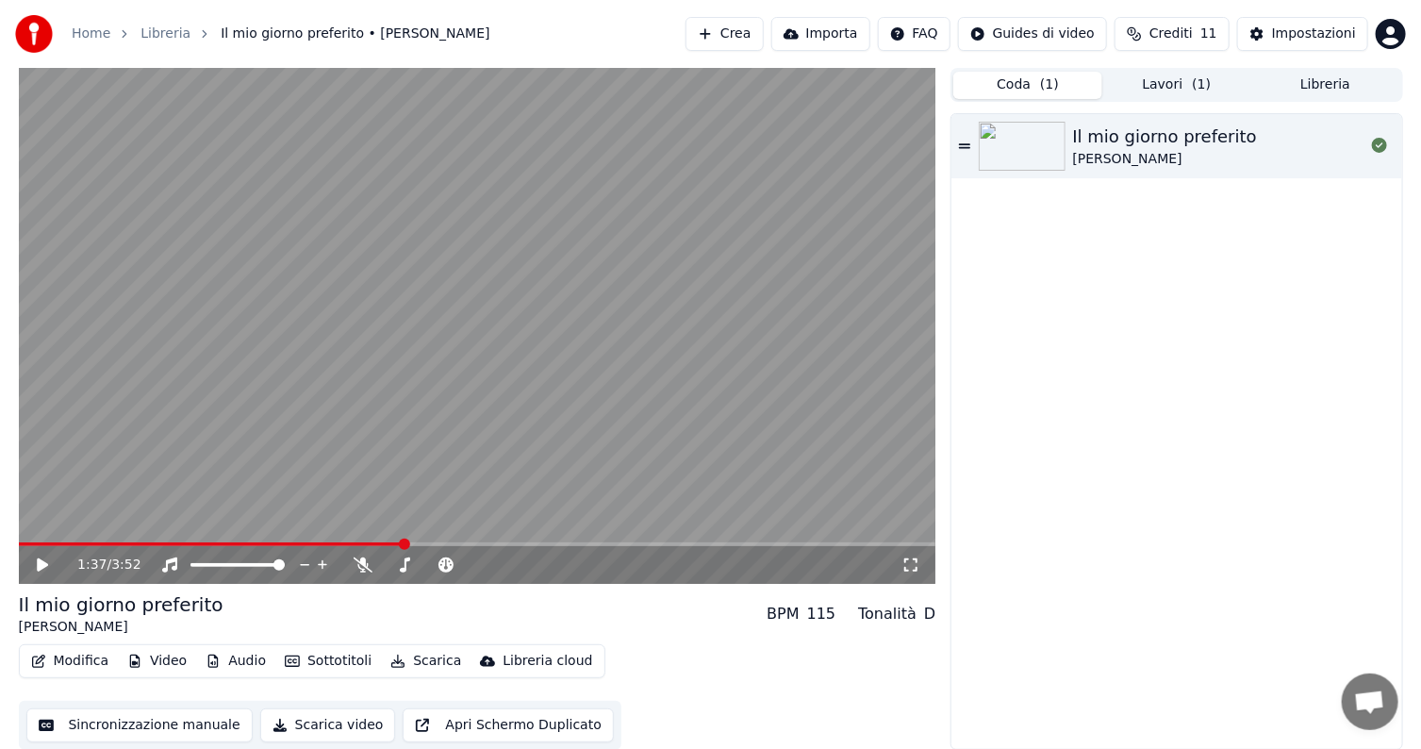
click at [1024, 78] on button "Coda ( 1 )" at bounding box center [1027, 85] width 149 height 27
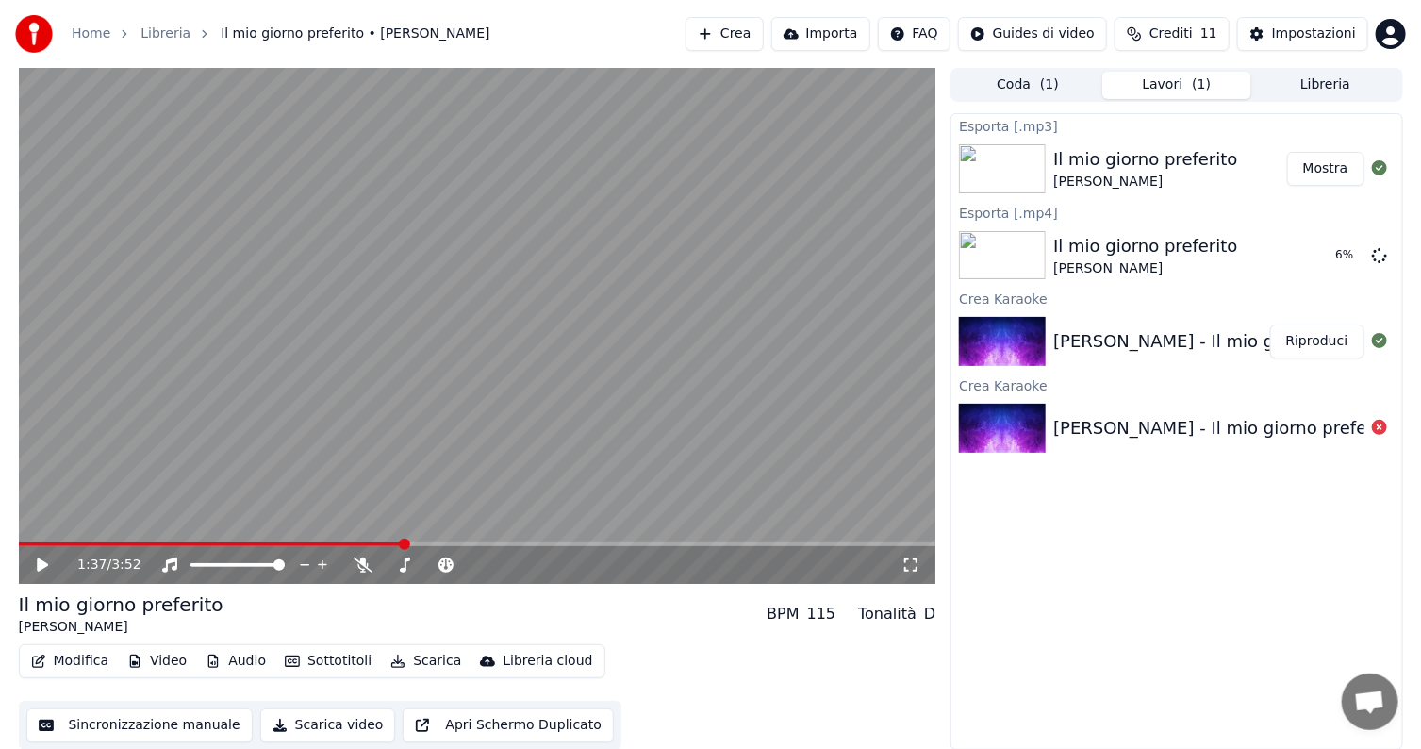
click at [1154, 79] on button "Lavori ( 1 )" at bounding box center [1176, 85] width 149 height 27
click at [1381, 423] on icon at bounding box center [1379, 427] width 15 height 15
click at [1325, 30] on div "Impostazioni" at bounding box center [1314, 34] width 84 height 19
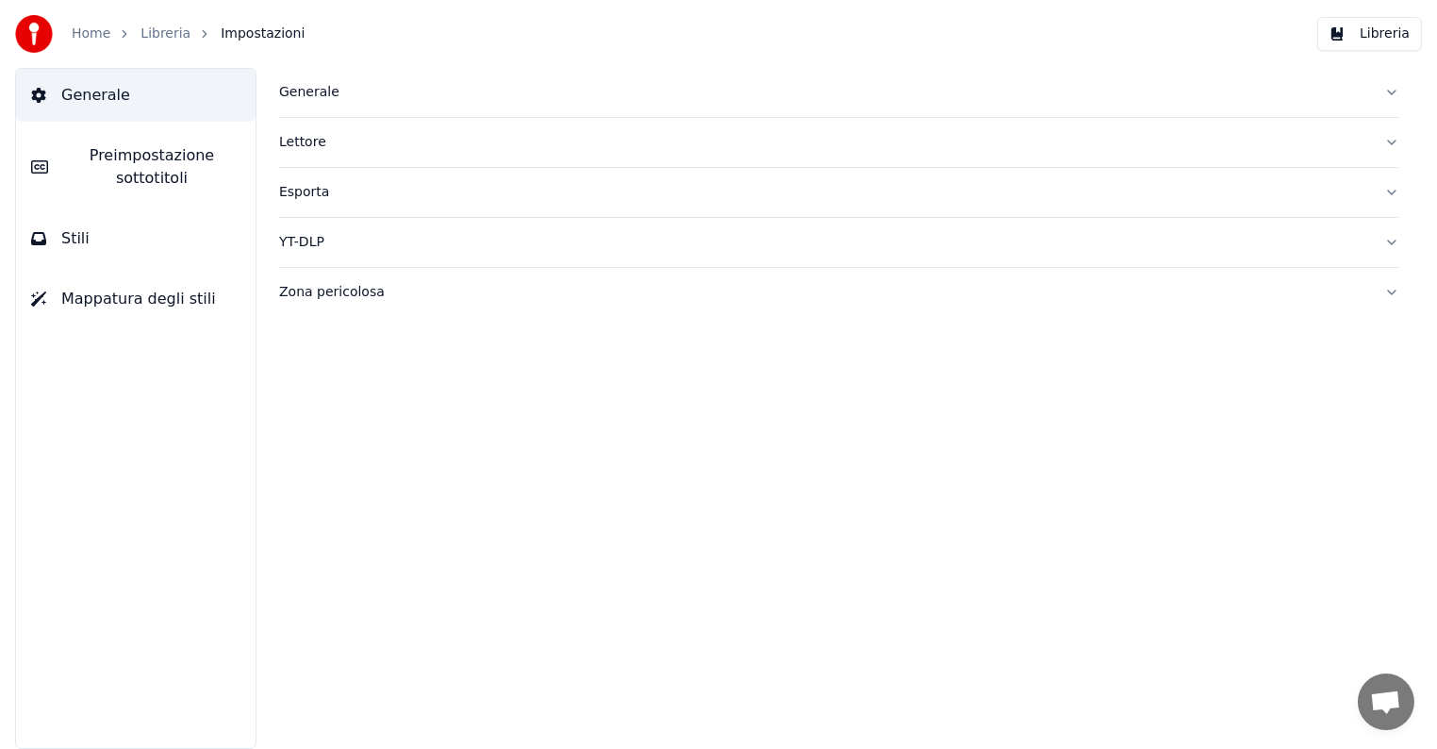
click at [313, 91] on div "Generale" at bounding box center [824, 92] width 1090 height 19
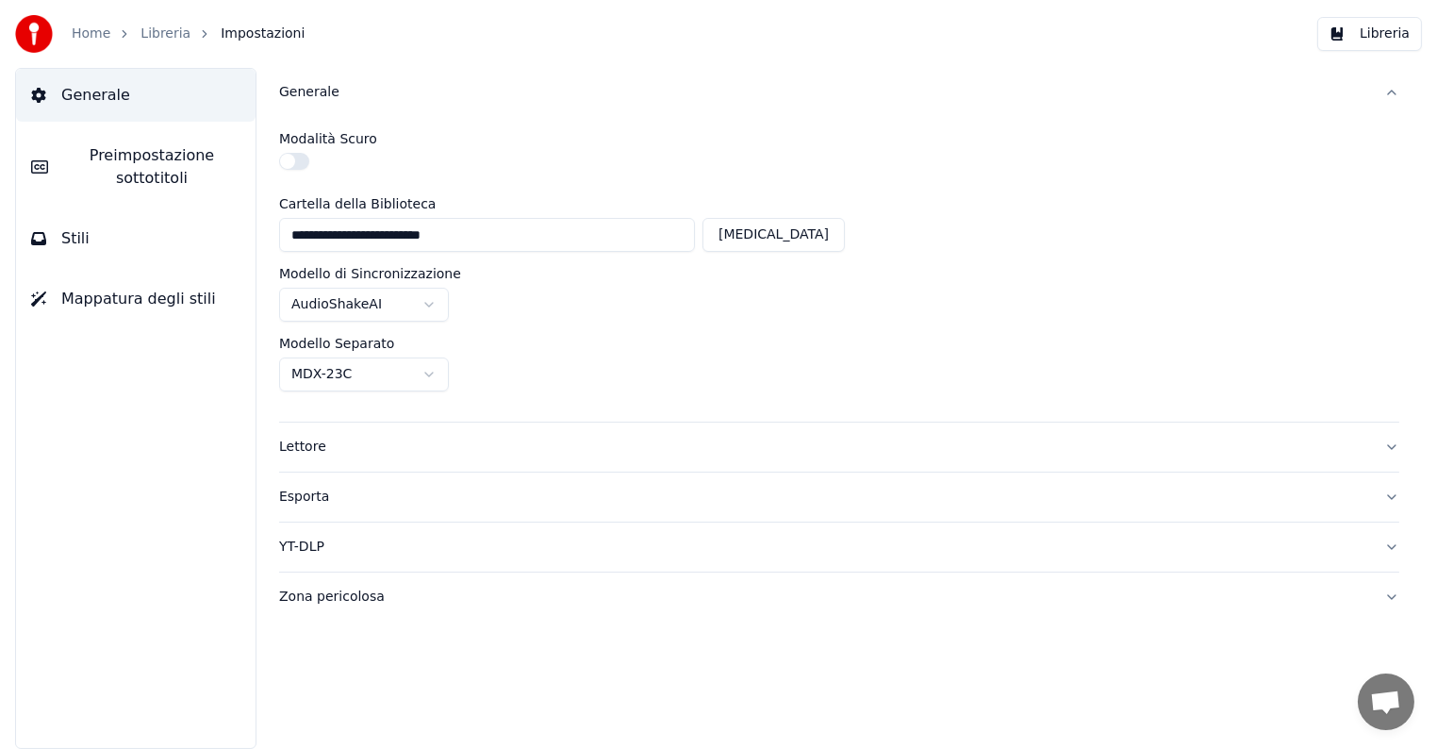
click at [312, 444] on div "Lettore" at bounding box center [824, 447] width 1090 height 19
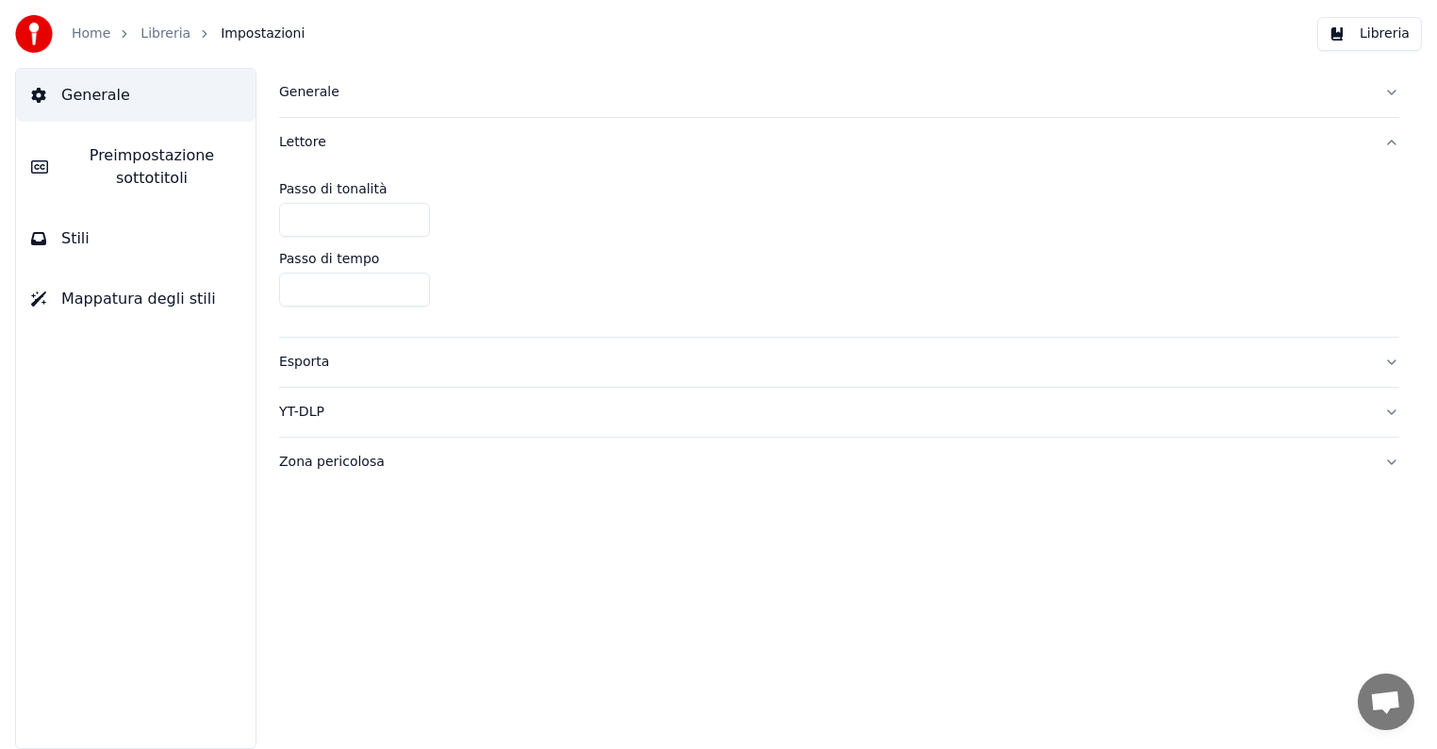
click at [315, 363] on div "Esporta" at bounding box center [824, 362] width 1090 height 19
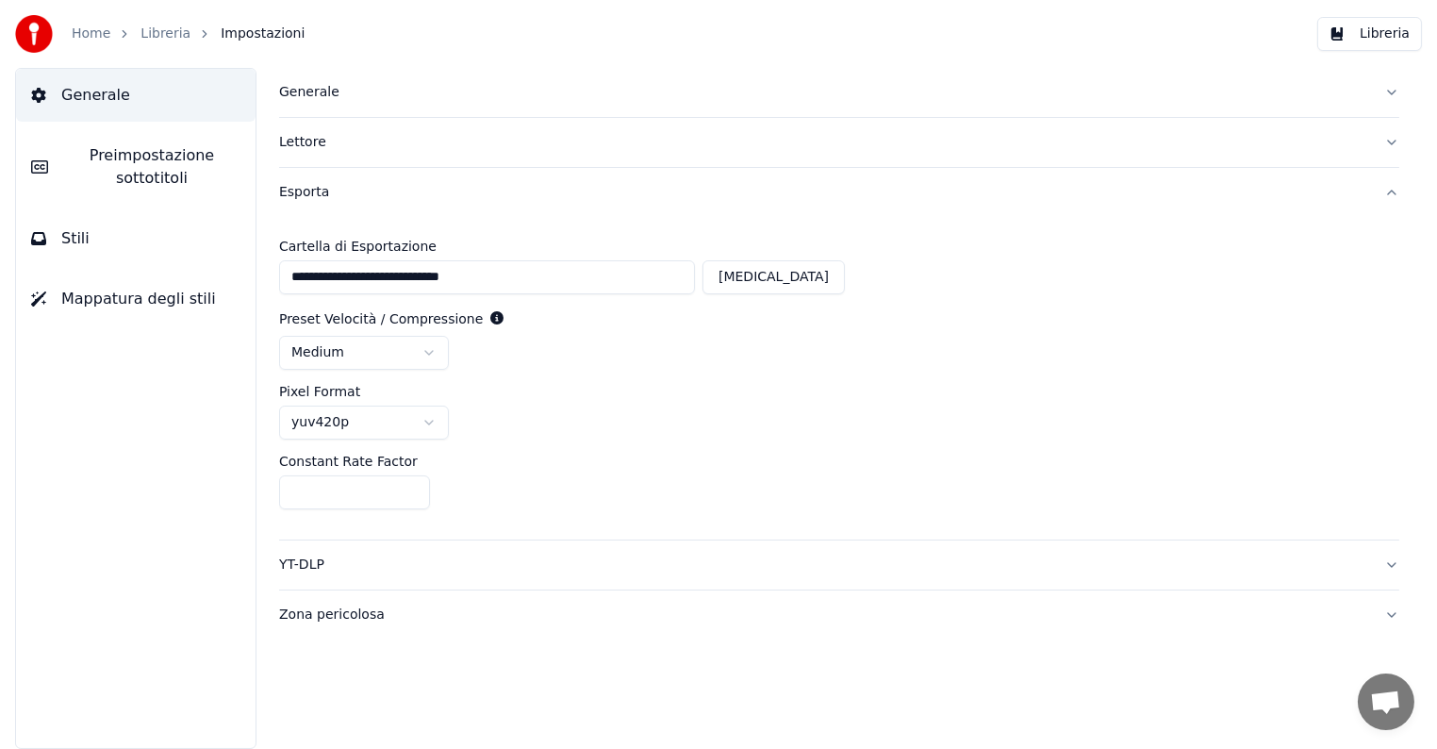
click at [312, 195] on div "Esporta" at bounding box center [824, 192] width 1090 height 19
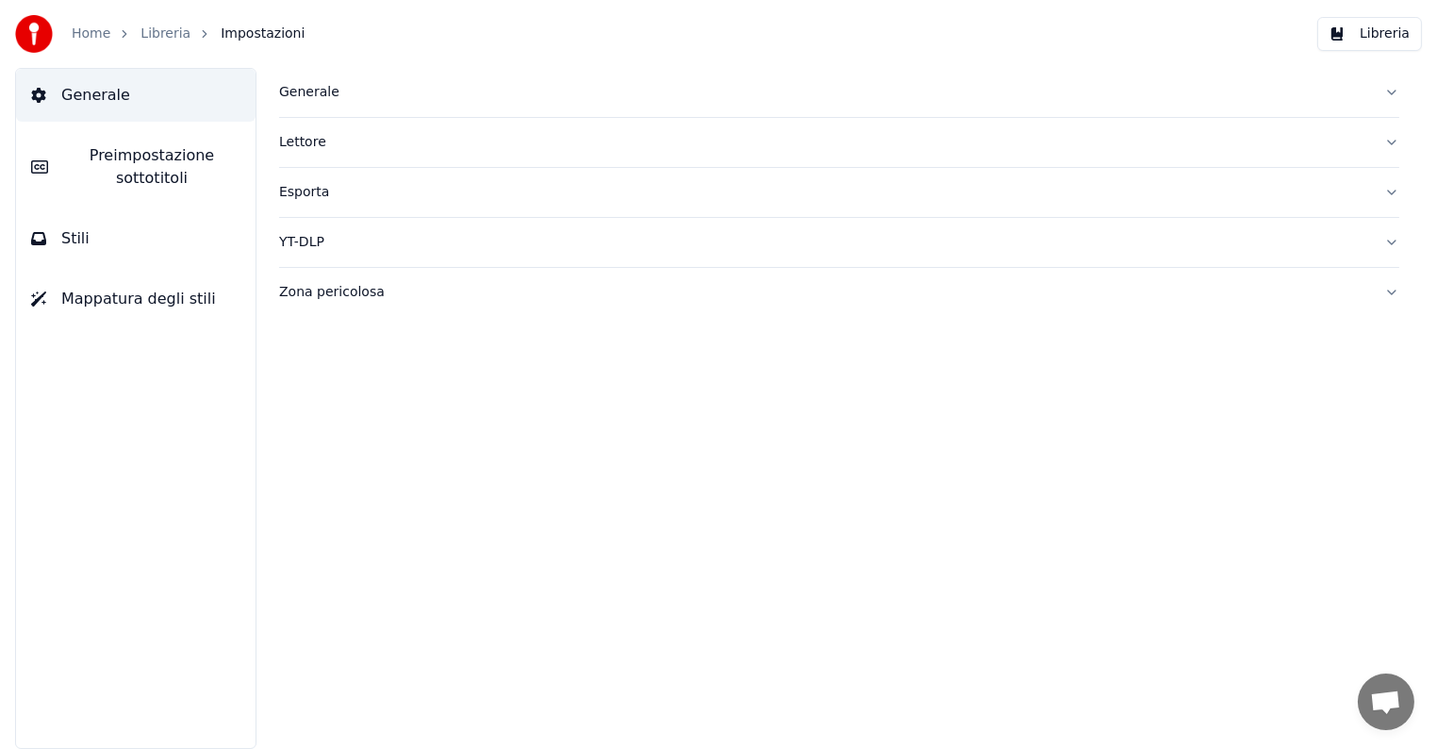
click at [304, 137] on div "Lettore" at bounding box center [824, 142] width 1090 height 19
click at [85, 36] on link "Home" at bounding box center [91, 34] width 39 height 19
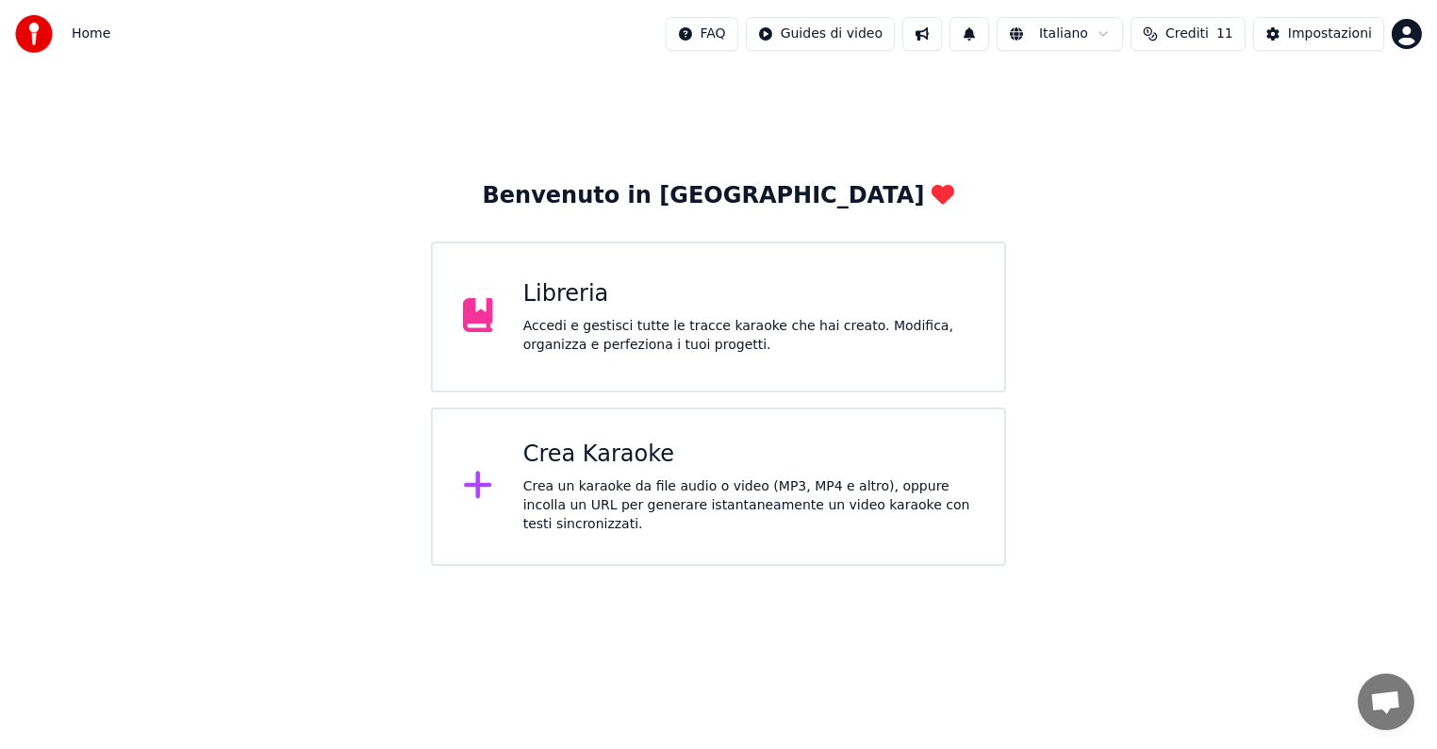
click at [844, 33] on html "Home FAQ Guides di video Italiano Crediti 11 Impostazioni Benvenuto in Youka Li…" at bounding box center [718, 283] width 1437 height 566
click at [999, 98] on html "Home FAQ Guides di video Italiano Crediti 11 Impostazioni Benvenuto in Youka Li…" at bounding box center [718, 283] width 1437 height 566
click at [603, 329] on div "Accedi e gestisci tutte le tracce karaoke che hai creato. Modifica, organizza e…" at bounding box center [748, 336] width 451 height 38
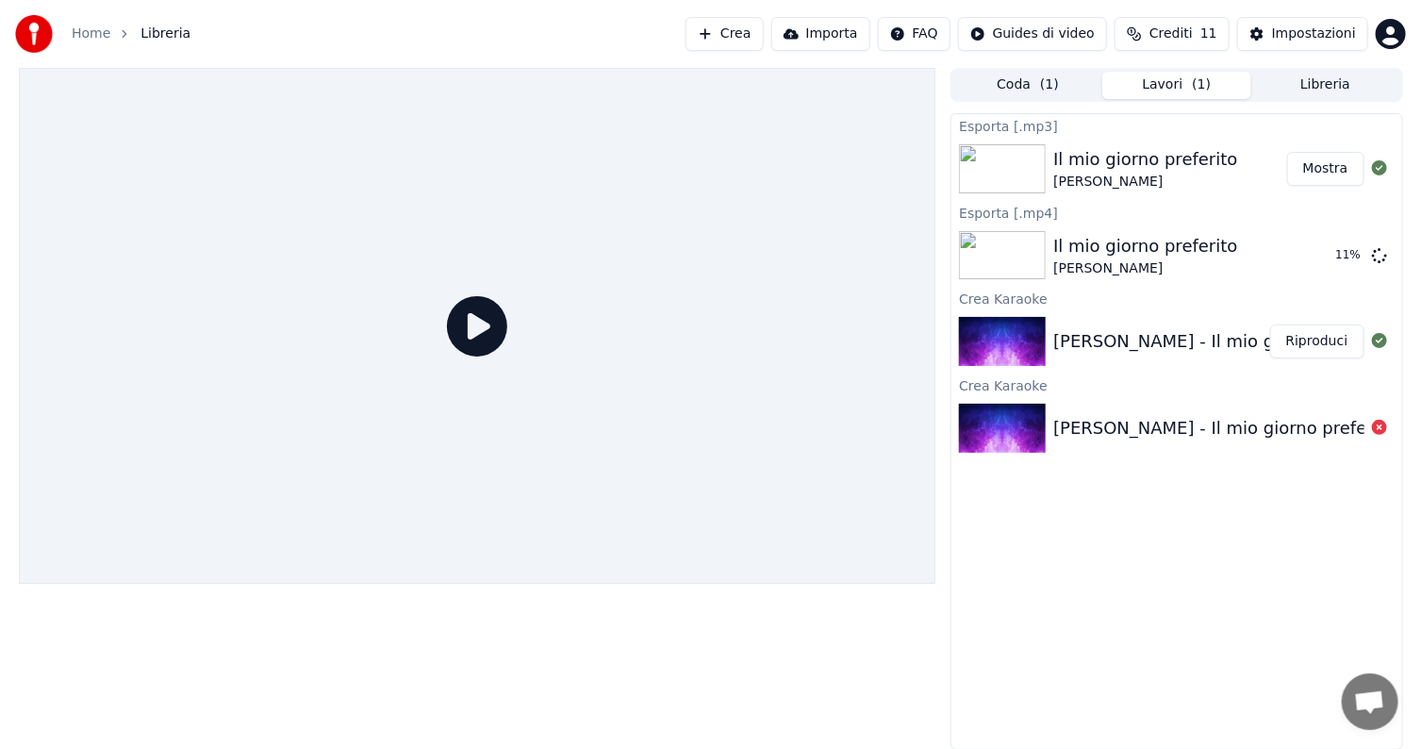
click at [468, 328] on icon at bounding box center [477, 326] width 60 height 60
click at [1007, 250] on img at bounding box center [1002, 255] width 87 height 49
drag, startPoint x: 1127, startPoint y: 256, endPoint x: 1053, endPoint y: 254, distance: 73.6
click at [1126, 256] on div "Il mio giorno preferito" at bounding box center [1145, 246] width 184 height 26
click at [1018, 256] on img at bounding box center [1002, 255] width 87 height 49
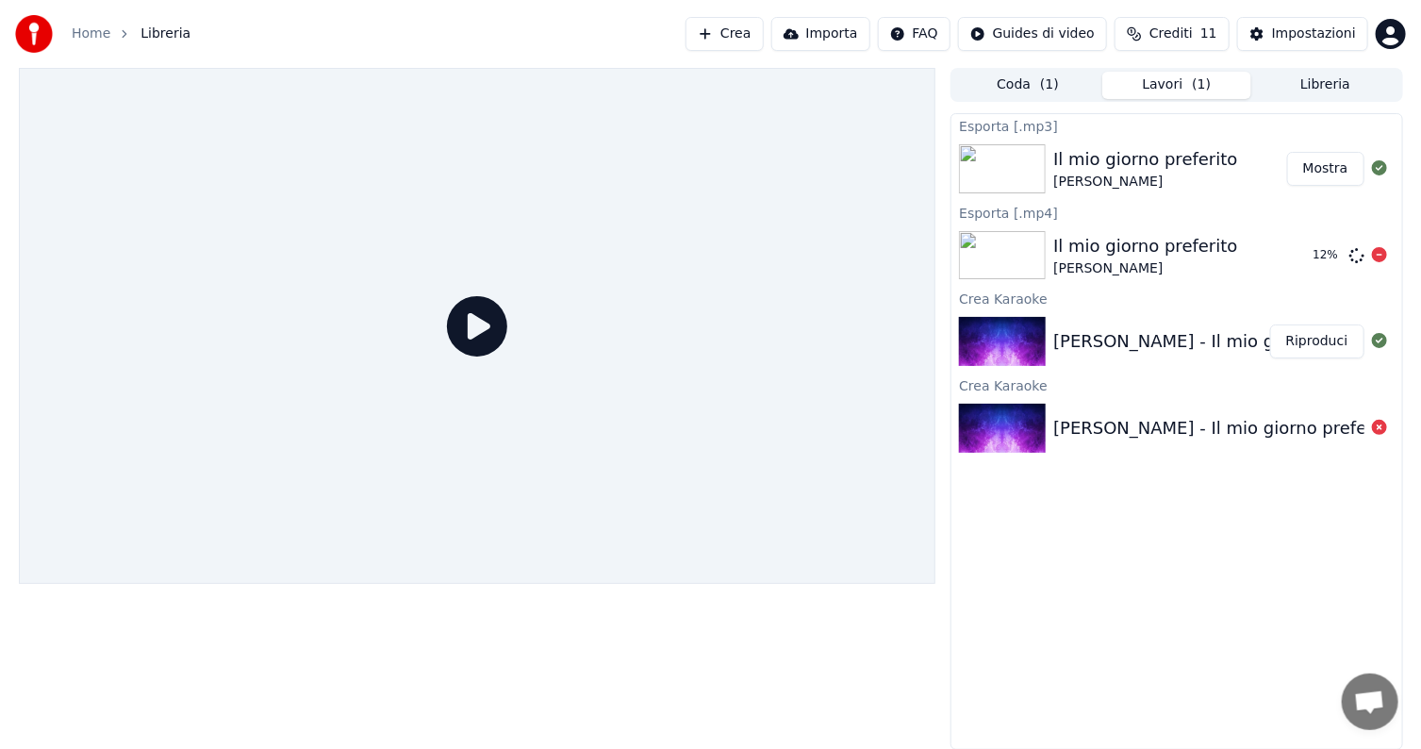
click at [1018, 256] on img at bounding box center [1002, 255] width 87 height 49
click at [997, 344] on img at bounding box center [1002, 341] width 87 height 49
click at [1324, 334] on button "Riproduci" at bounding box center [1317, 341] width 94 height 34
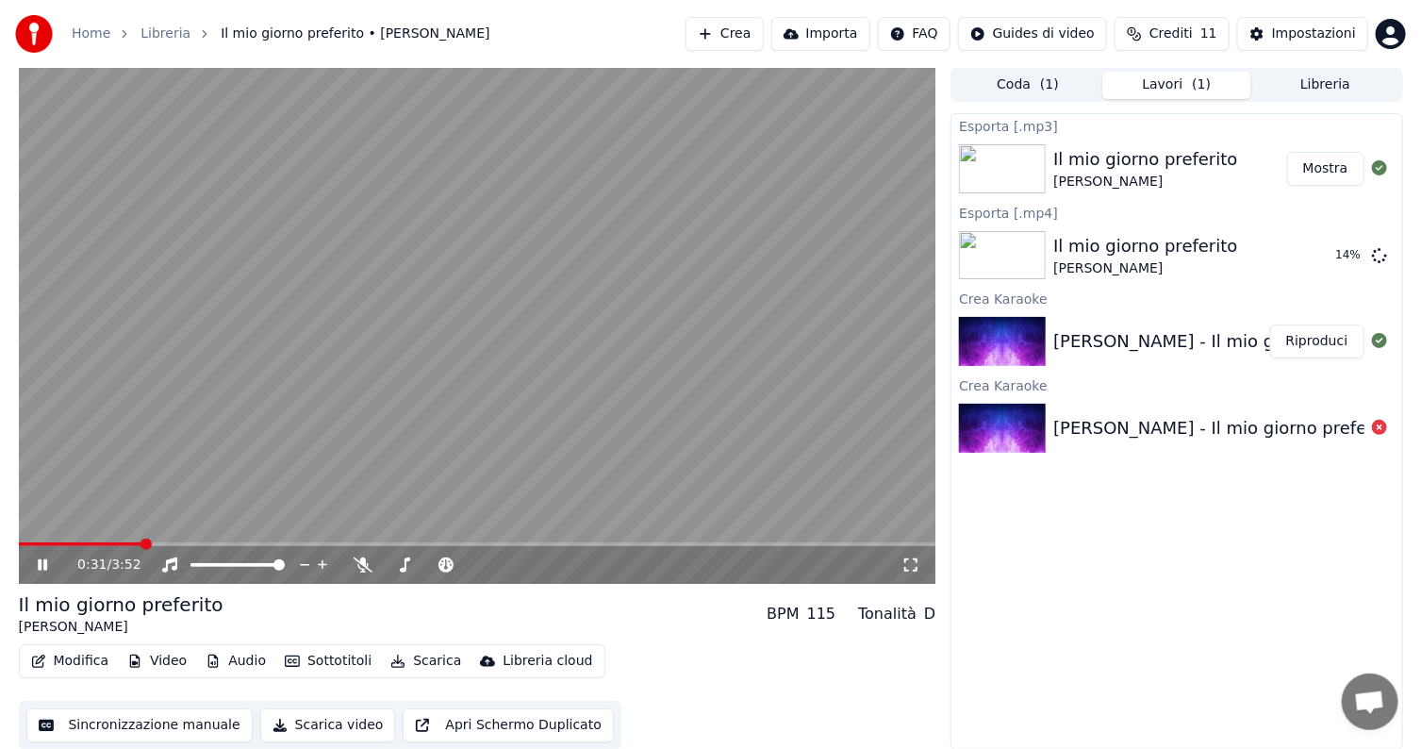
click at [36, 563] on icon at bounding box center [56, 564] width 44 height 15
click at [1320, 83] on button "Libreria" at bounding box center [1325, 85] width 149 height 27
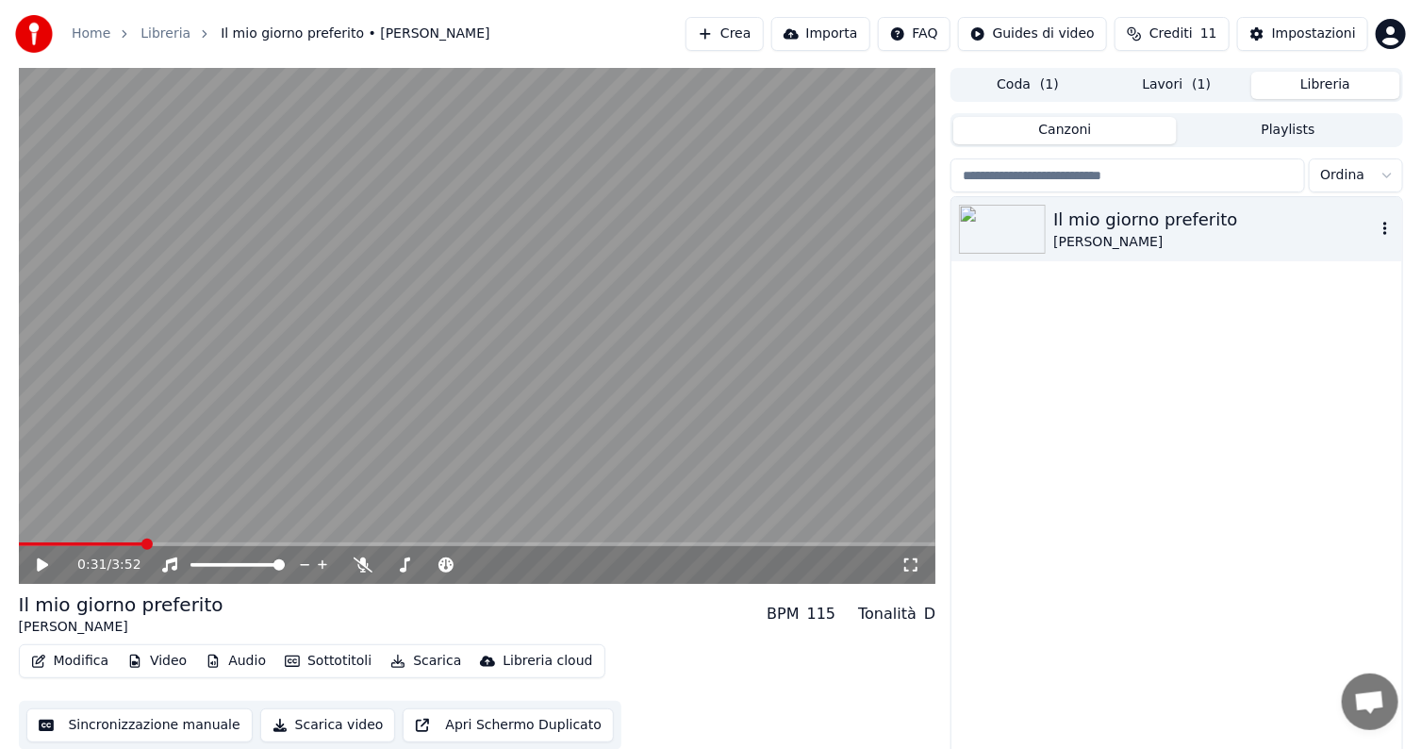
click at [1382, 231] on icon "button" at bounding box center [1385, 228] width 19 height 15
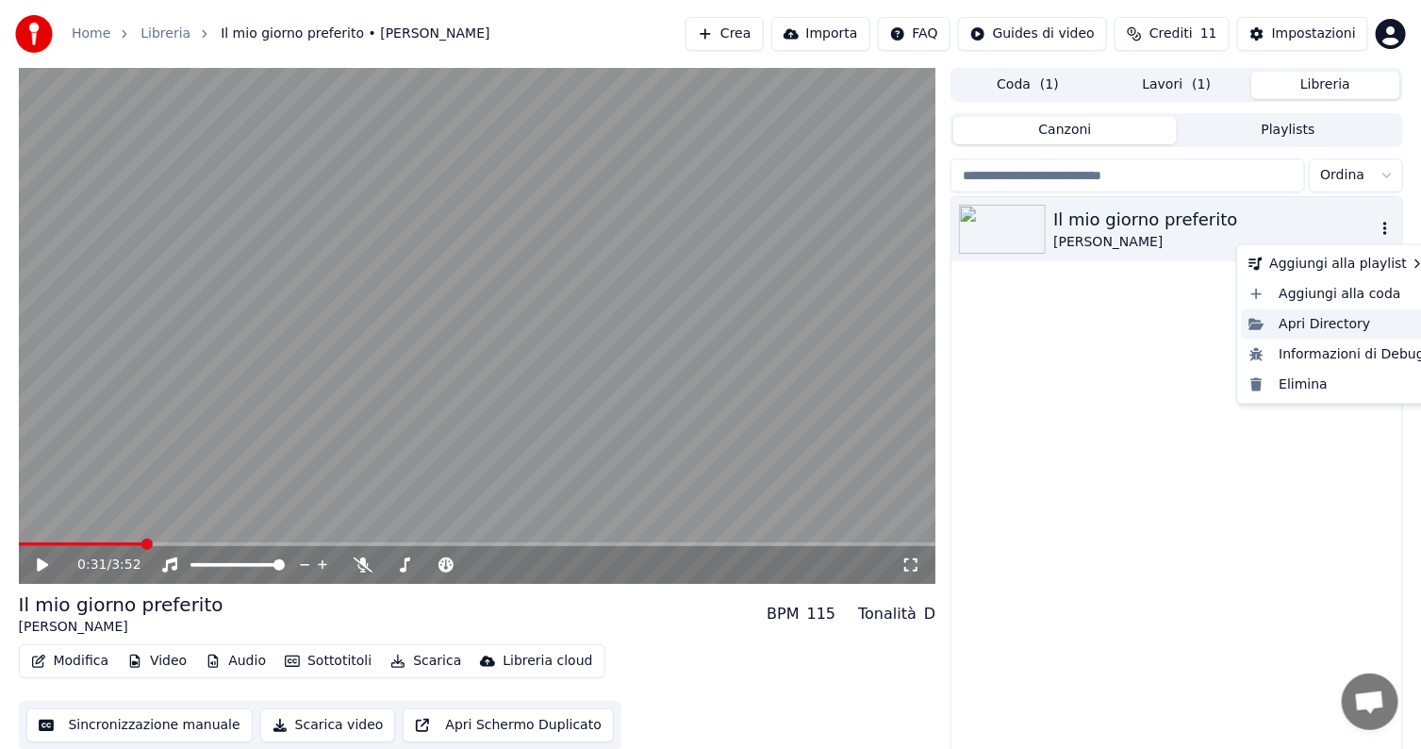
click at [1284, 324] on div "Apri Directory" at bounding box center [1336, 324] width 191 height 30
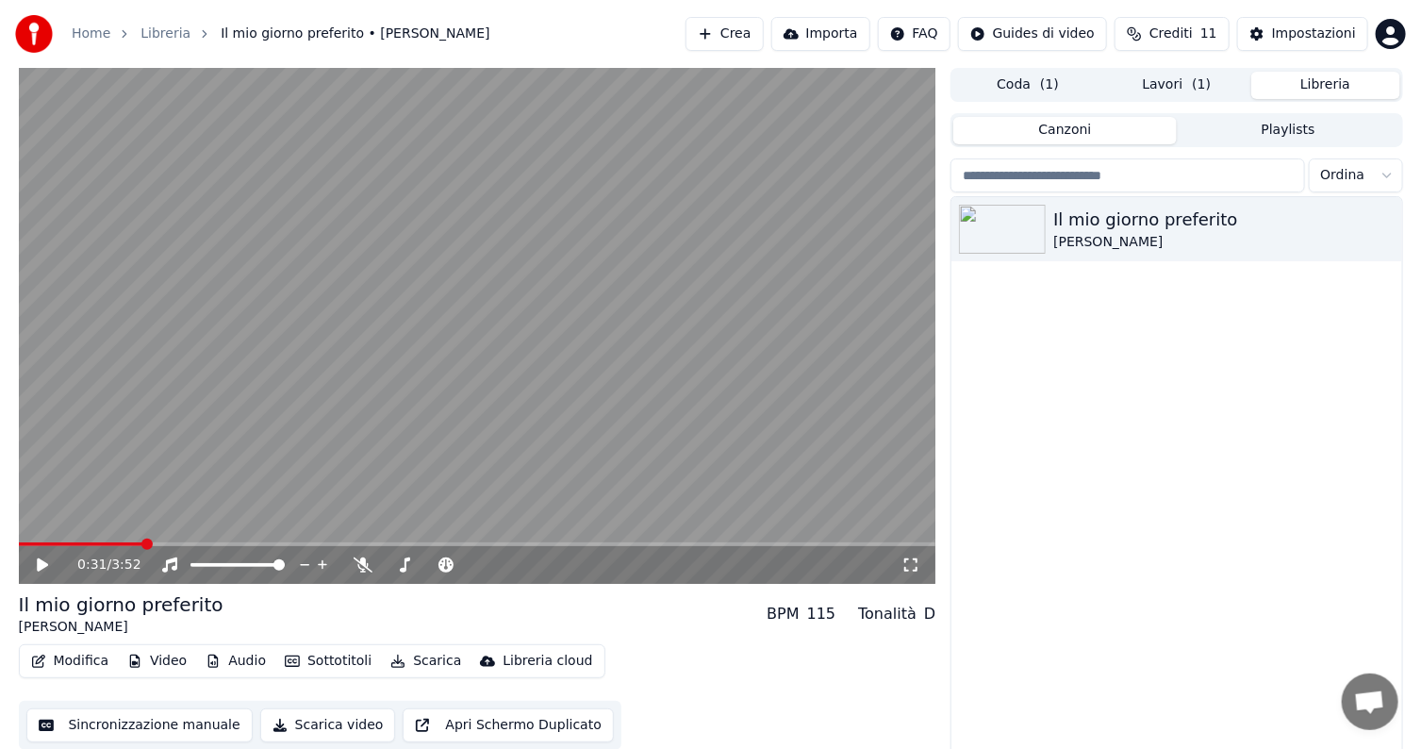
click at [1176, 88] on button "Lavori ( 1 )" at bounding box center [1176, 85] width 149 height 27
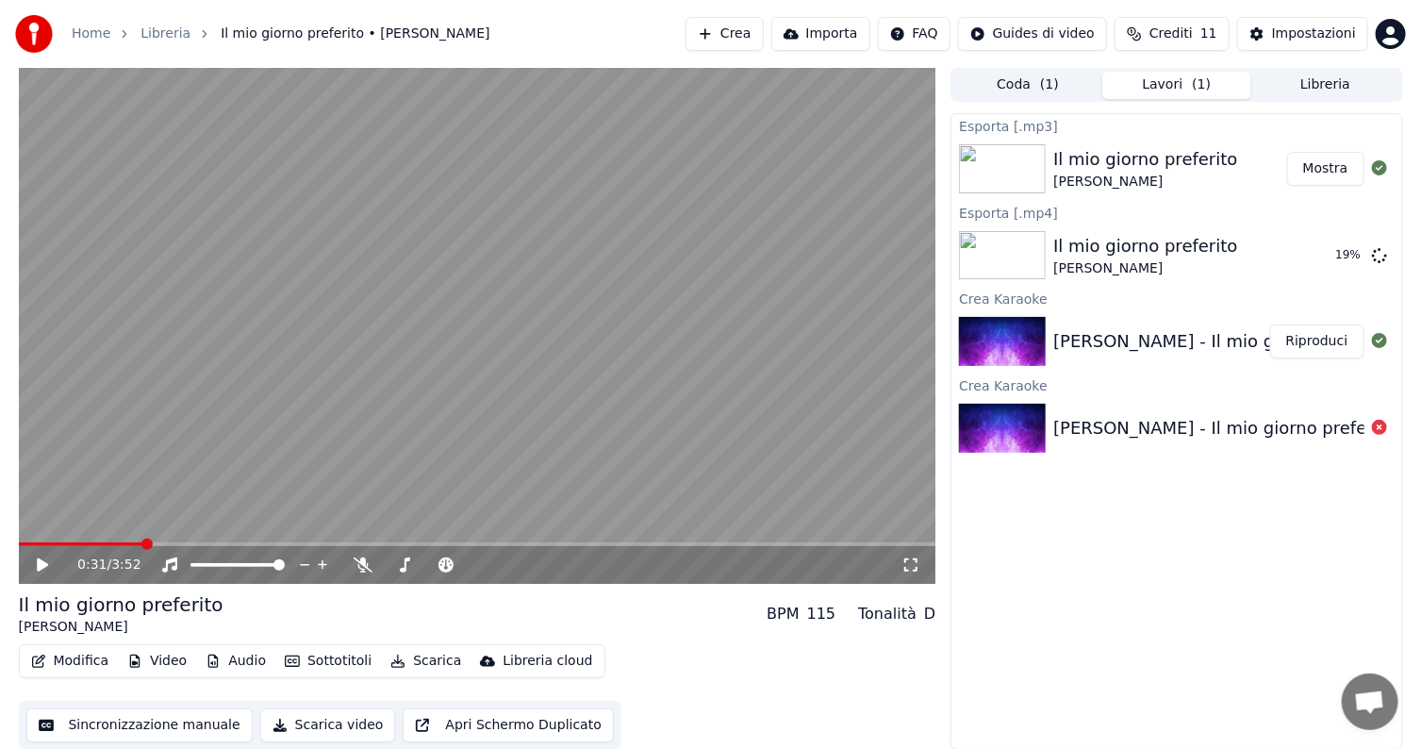
click at [1332, 167] on button "Mostra" at bounding box center [1325, 169] width 77 height 34
click at [1165, 165] on div "Il mio giorno preferito" at bounding box center [1145, 159] width 184 height 26
click at [1314, 166] on button "Mostra" at bounding box center [1325, 169] width 77 height 34
click at [1034, 83] on button "Coda ( 1 )" at bounding box center [1027, 85] width 149 height 27
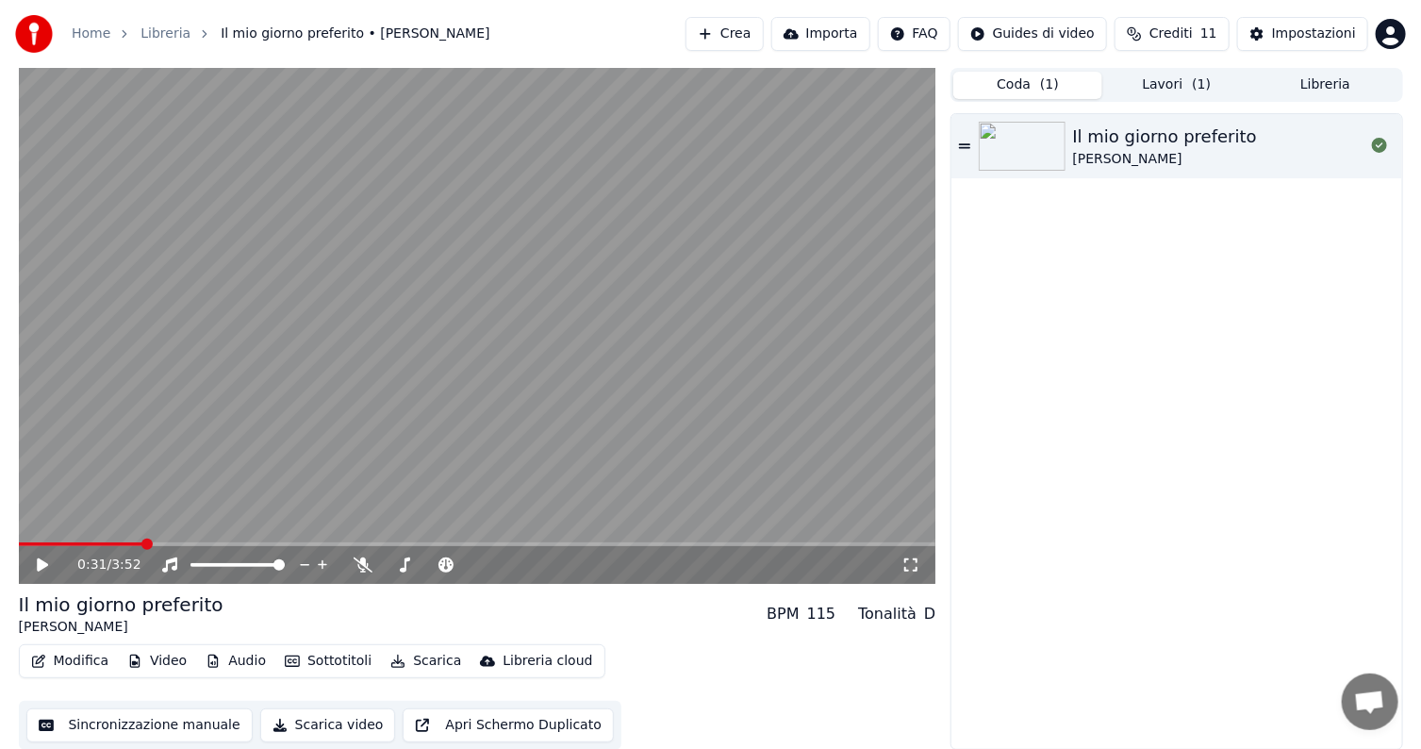
click at [967, 144] on icon at bounding box center [964, 145] width 11 height 5
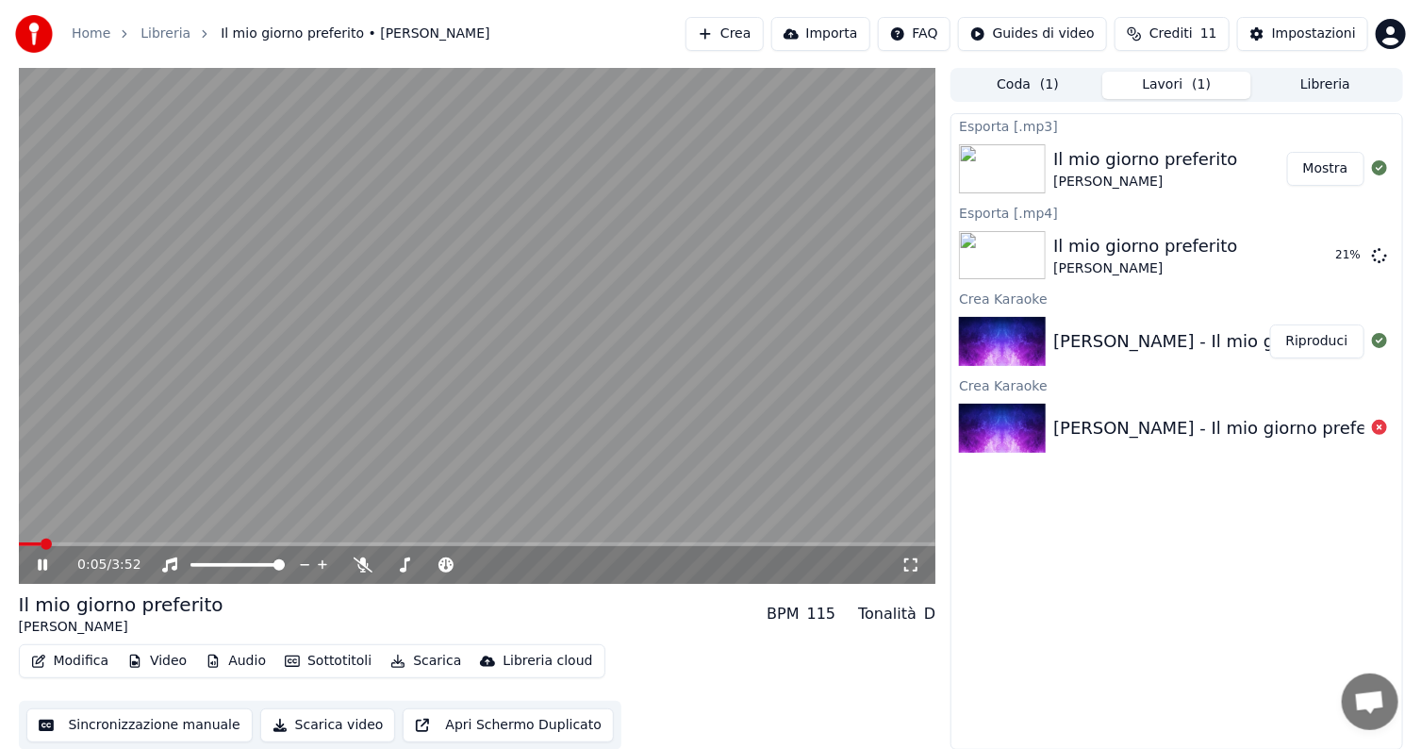
click at [1162, 83] on button "Lavori ( 1 )" at bounding box center [1176, 85] width 149 height 27
click at [909, 562] on icon at bounding box center [911, 564] width 19 height 15
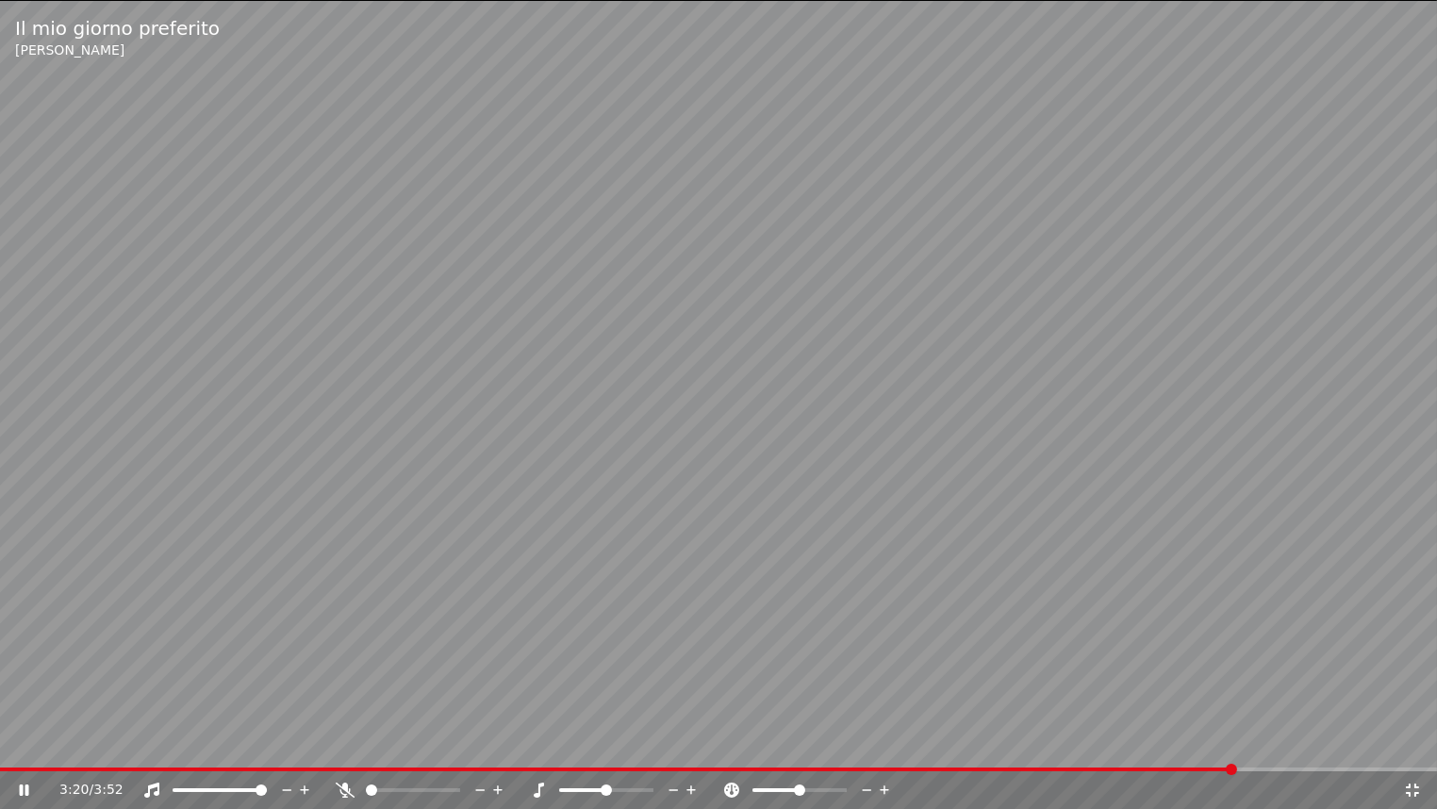
click at [1413, 748] on icon at bounding box center [1412, 790] width 19 height 15
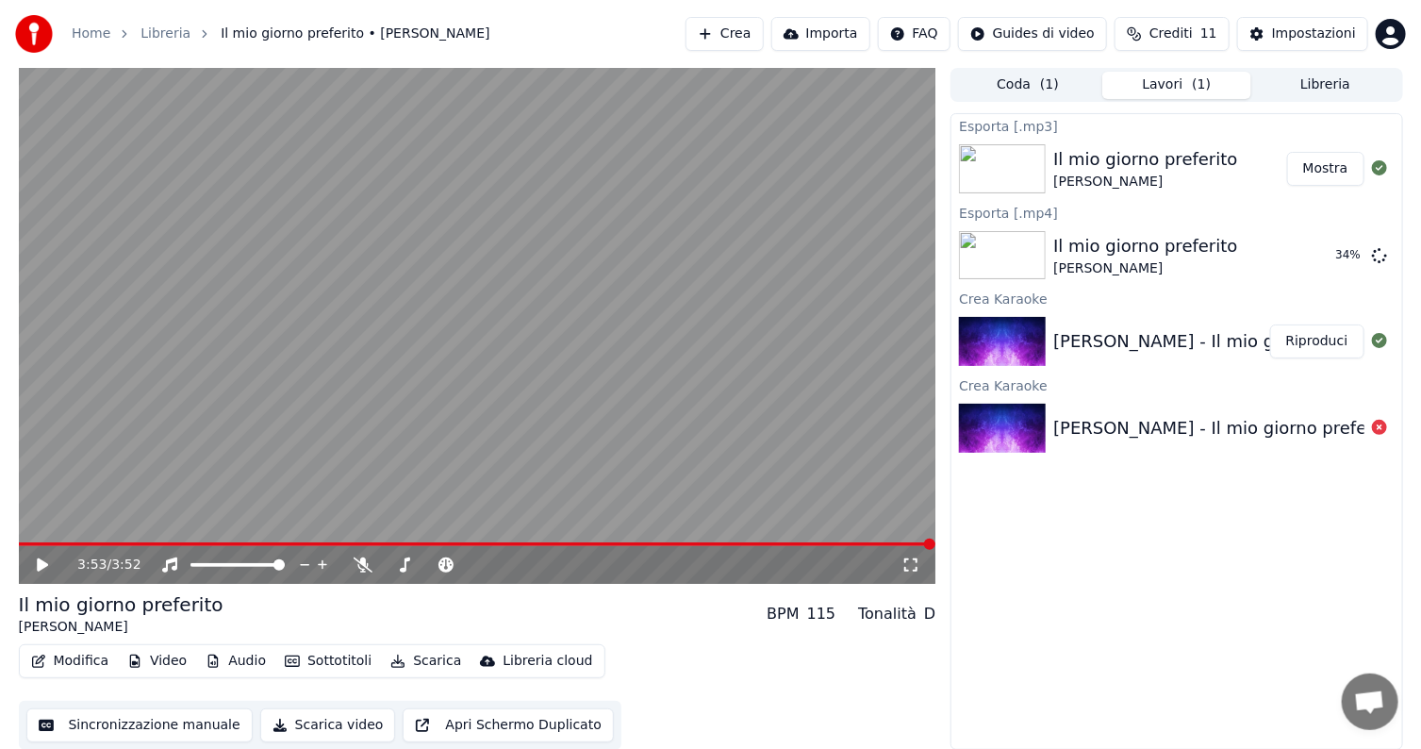
click at [40, 562] on icon at bounding box center [42, 564] width 11 height 13
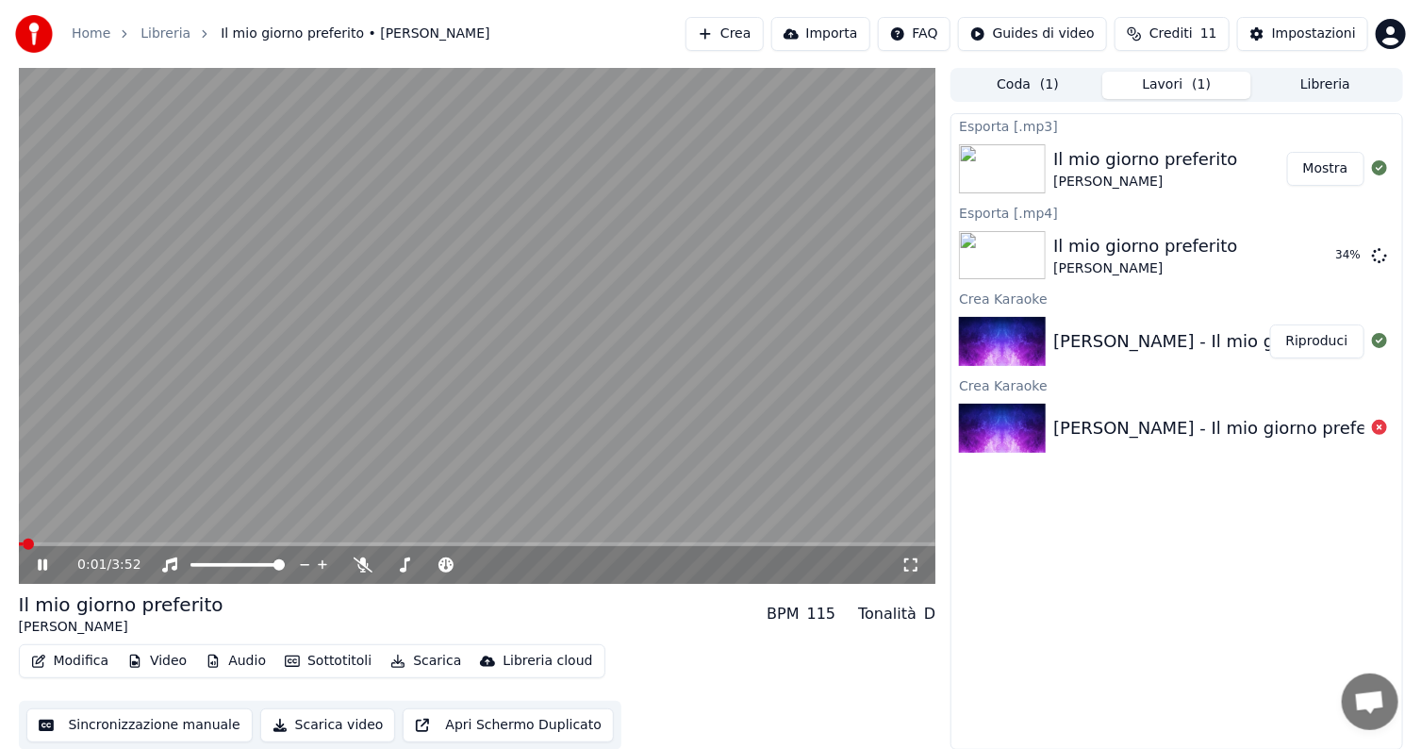
click at [43, 563] on icon at bounding box center [56, 564] width 44 height 15
click at [40, 565] on icon at bounding box center [42, 564] width 11 height 13
click at [41, 545] on span at bounding box center [46, 543] width 11 height 11
click at [27, 546] on span at bounding box center [31, 543] width 11 height 11
click at [41, 564] on icon at bounding box center [56, 564] width 44 height 15
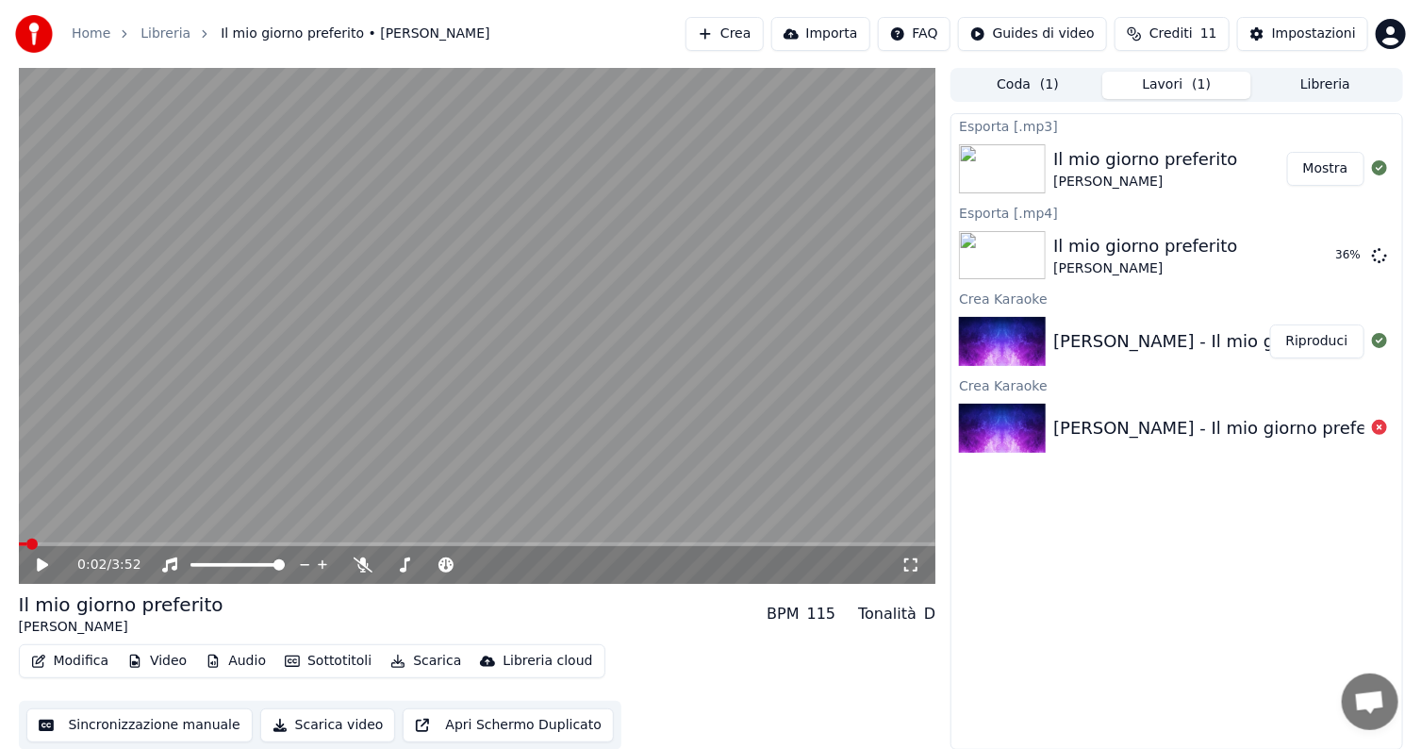
click at [41, 564] on icon at bounding box center [42, 564] width 11 height 13
click at [41, 564] on icon at bounding box center [56, 564] width 44 height 15
click at [1321, 252] on button "Mostra" at bounding box center [1325, 256] width 77 height 34
